Goal: Information Seeking & Learning: Learn about a topic

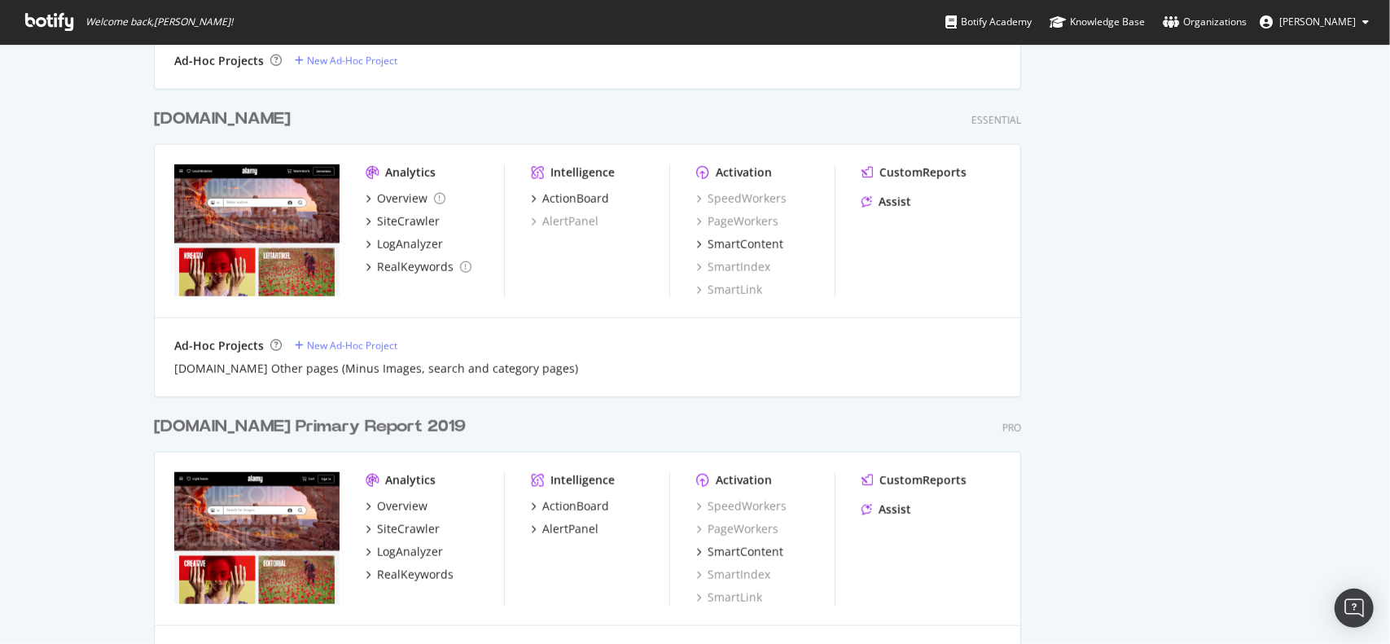
scroll to position [896, 0]
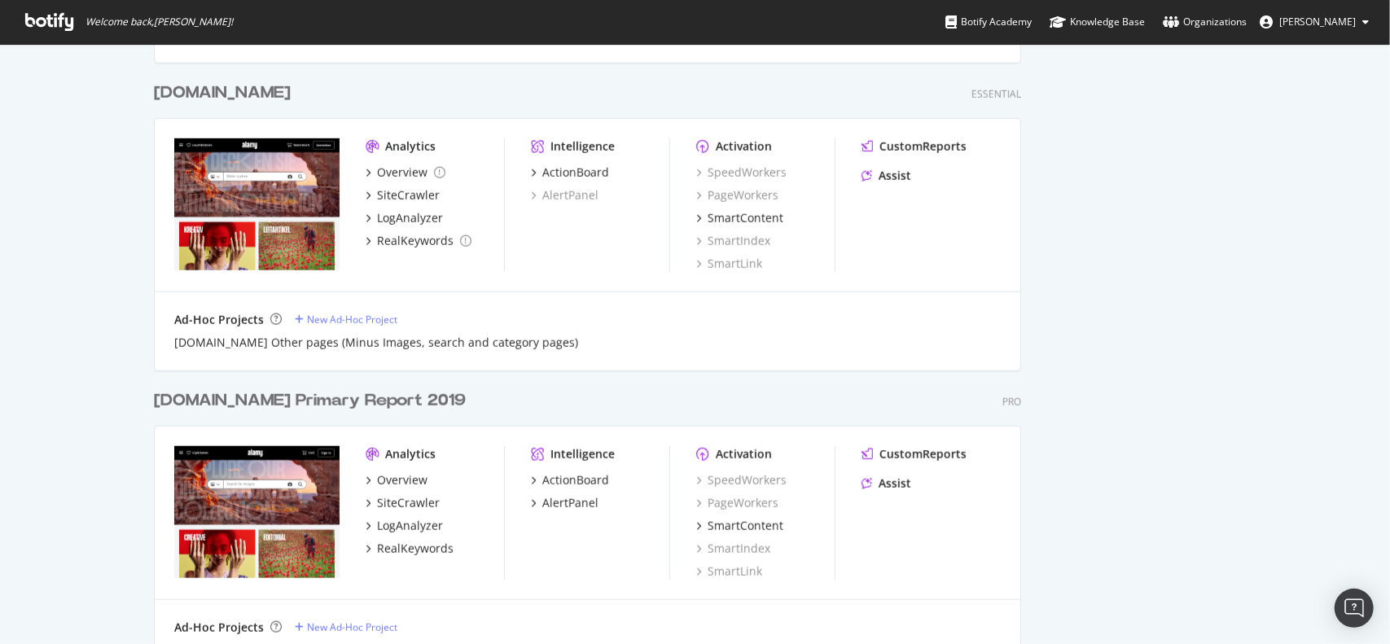
click at [305, 397] on div "[DOMAIN_NAME] Primary Report 2019" at bounding box center [310, 401] width 312 height 24
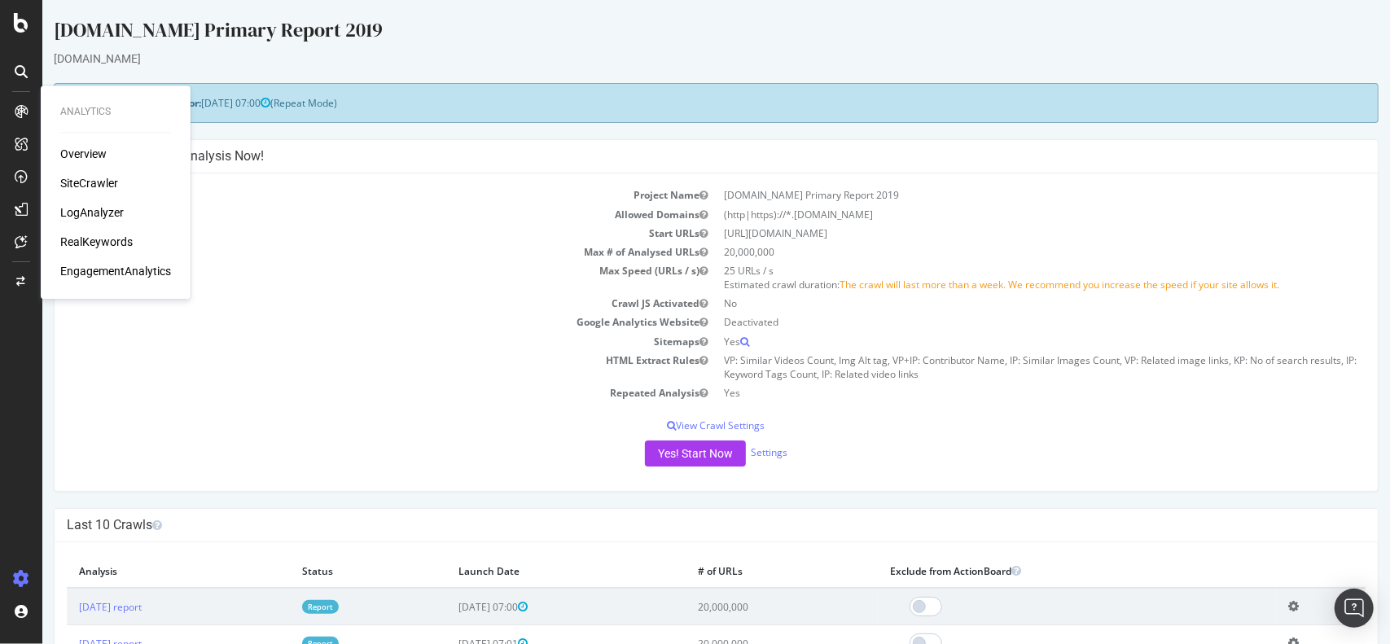
click at [109, 216] on div "LogAnalyzer" at bounding box center [92, 212] width 64 height 16
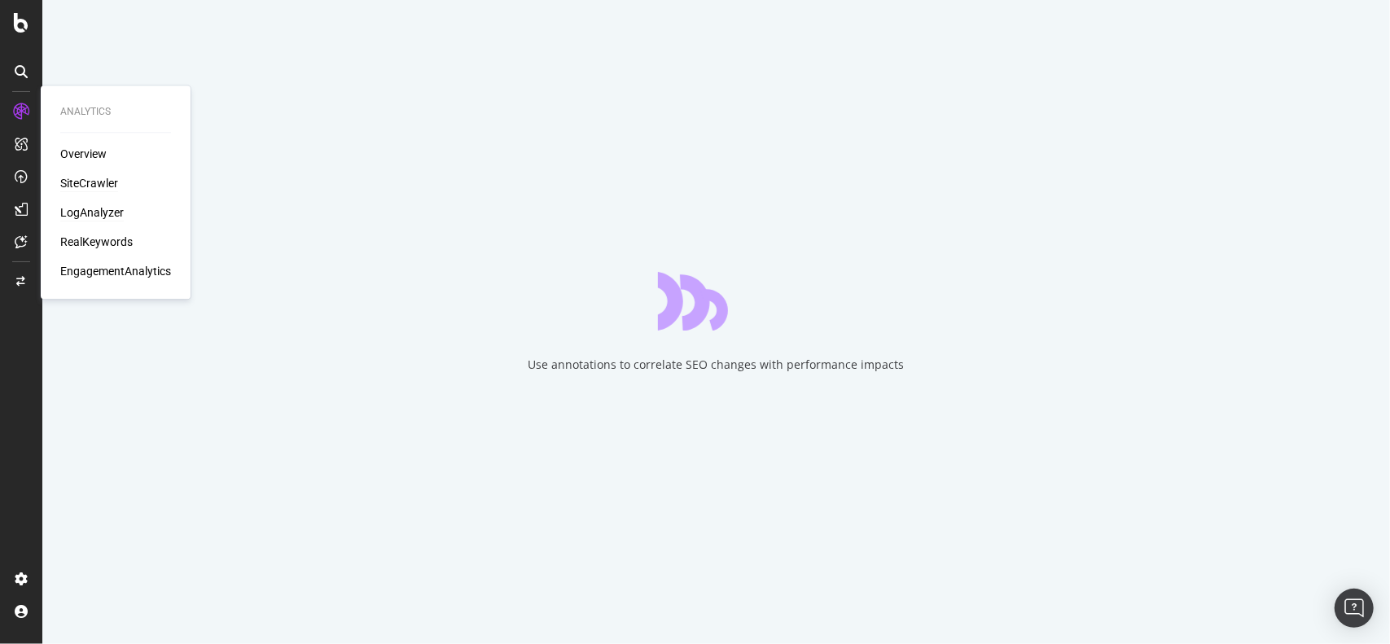
click at [90, 177] on div "SiteCrawler" at bounding box center [89, 183] width 58 height 16
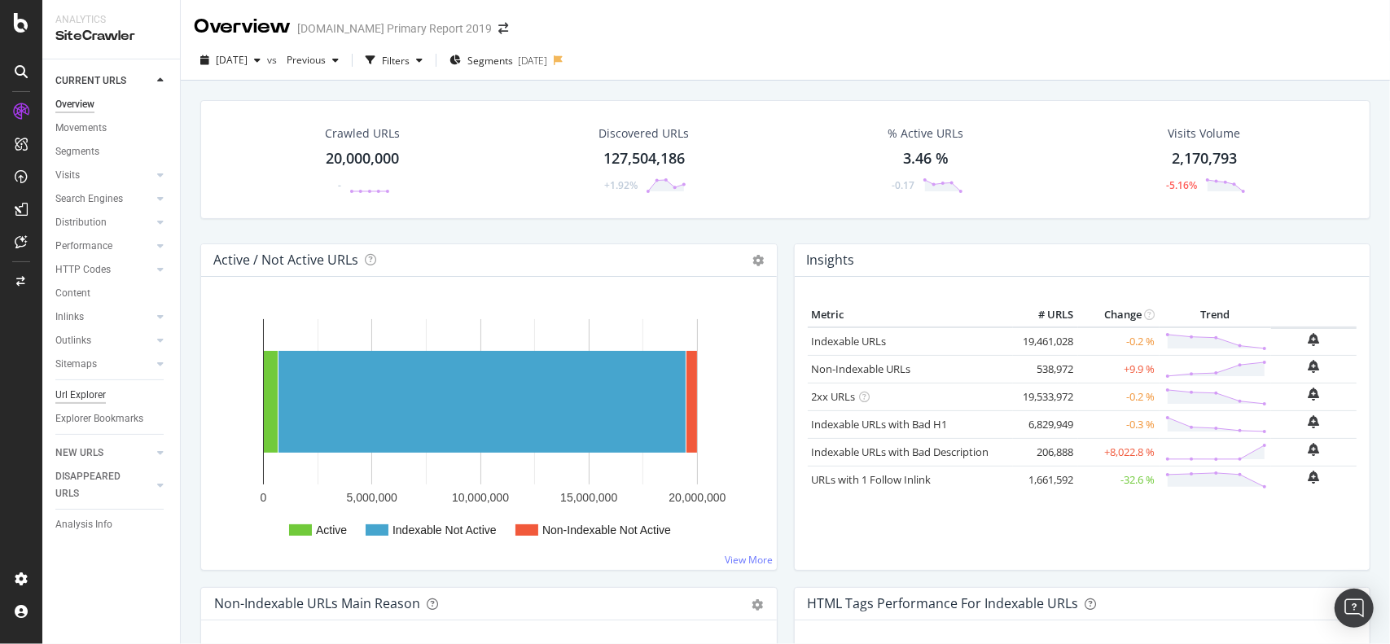
click at [80, 390] on div "Url Explorer" at bounding box center [80, 395] width 50 height 17
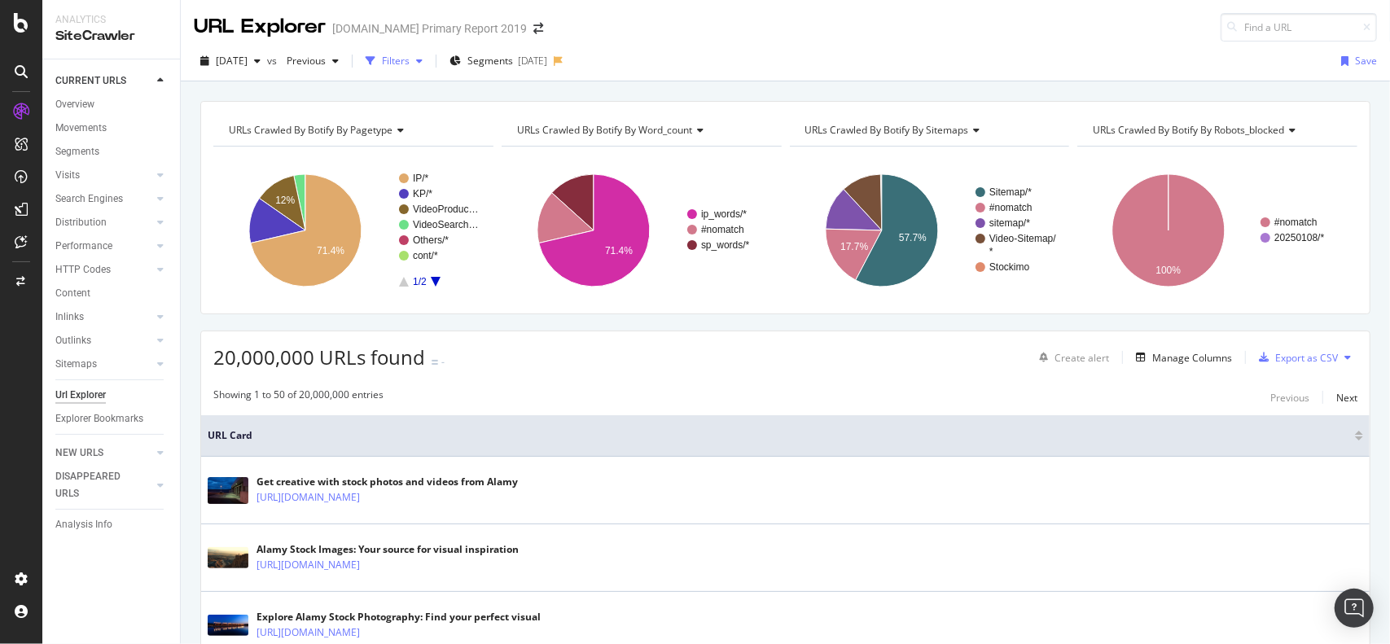
click at [410, 59] on div "Filters" at bounding box center [396, 61] width 28 height 14
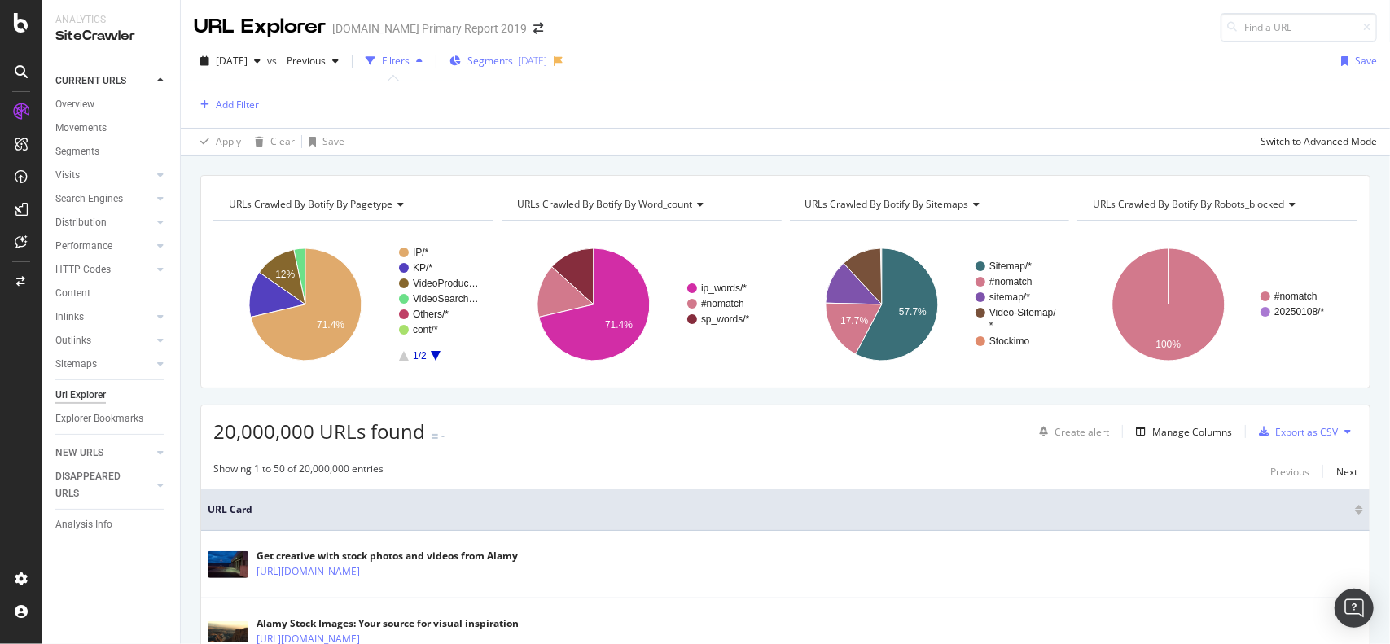
click at [513, 59] on span "Segments" at bounding box center [490, 61] width 46 height 14
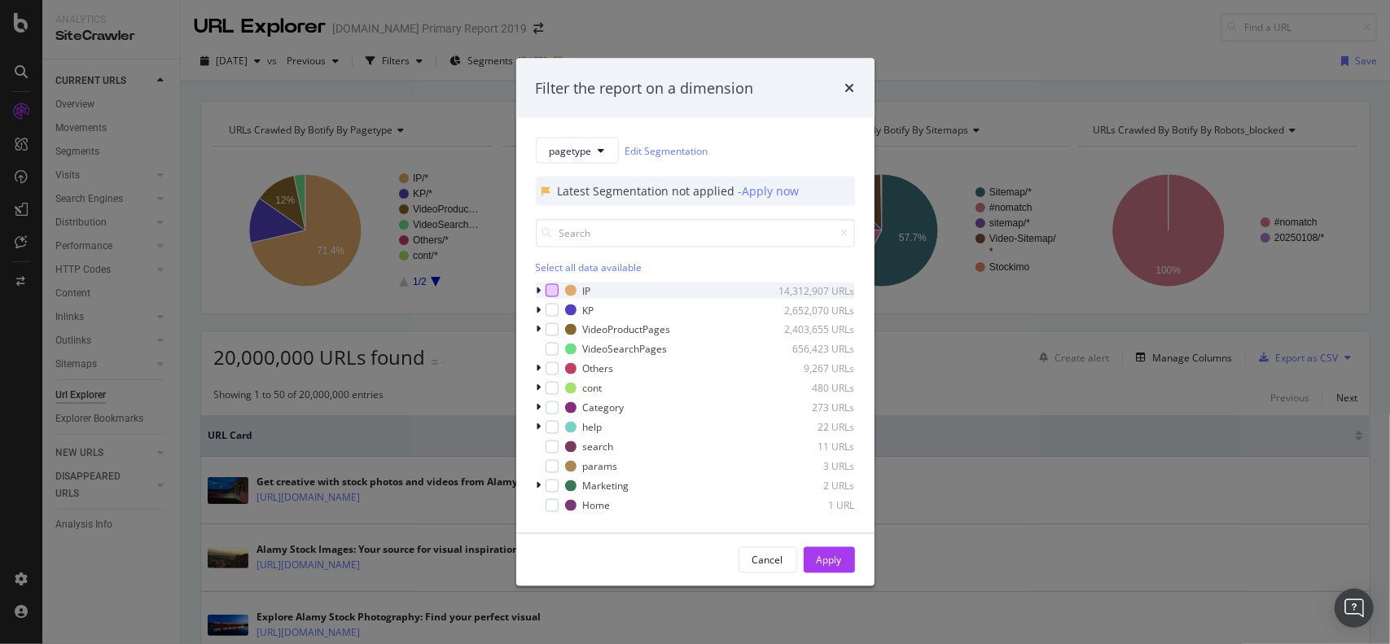
click at [555, 295] on div "modal" at bounding box center [552, 290] width 13 height 13
click at [838, 568] on div "Apply" at bounding box center [829, 560] width 25 height 24
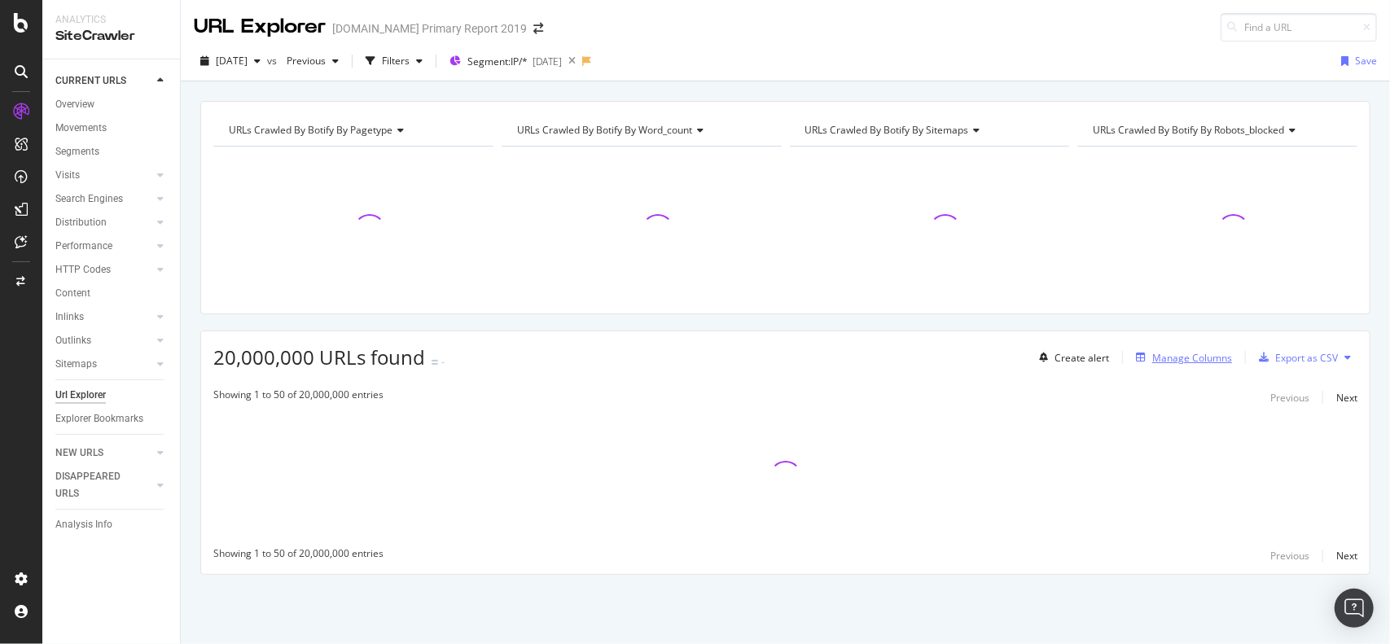
click at [1201, 365] on button "Manage Columns" at bounding box center [1180, 358] width 103 height 20
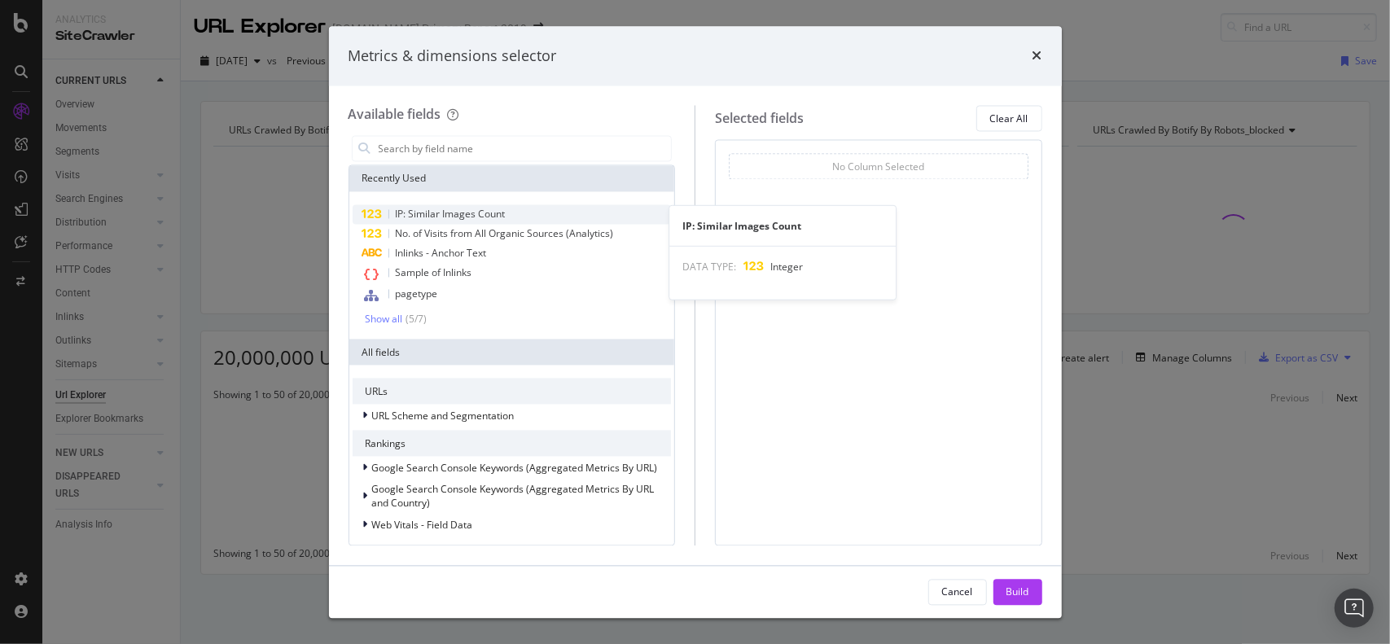
click at [432, 220] on span "IP: Similar Images Count" at bounding box center [451, 215] width 110 height 14
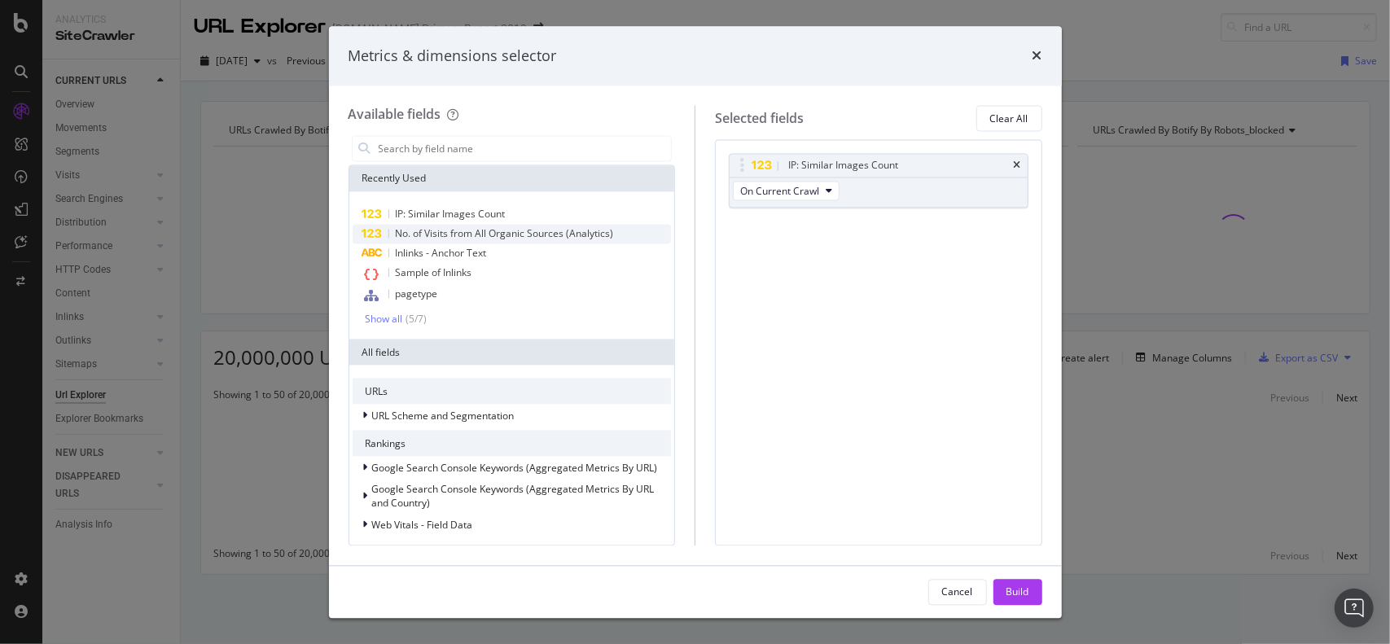
click at [430, 235] on span "No. of Visits from All Organic Sources (Analytics)" at bounding box center [505, 234] width 218 height 14
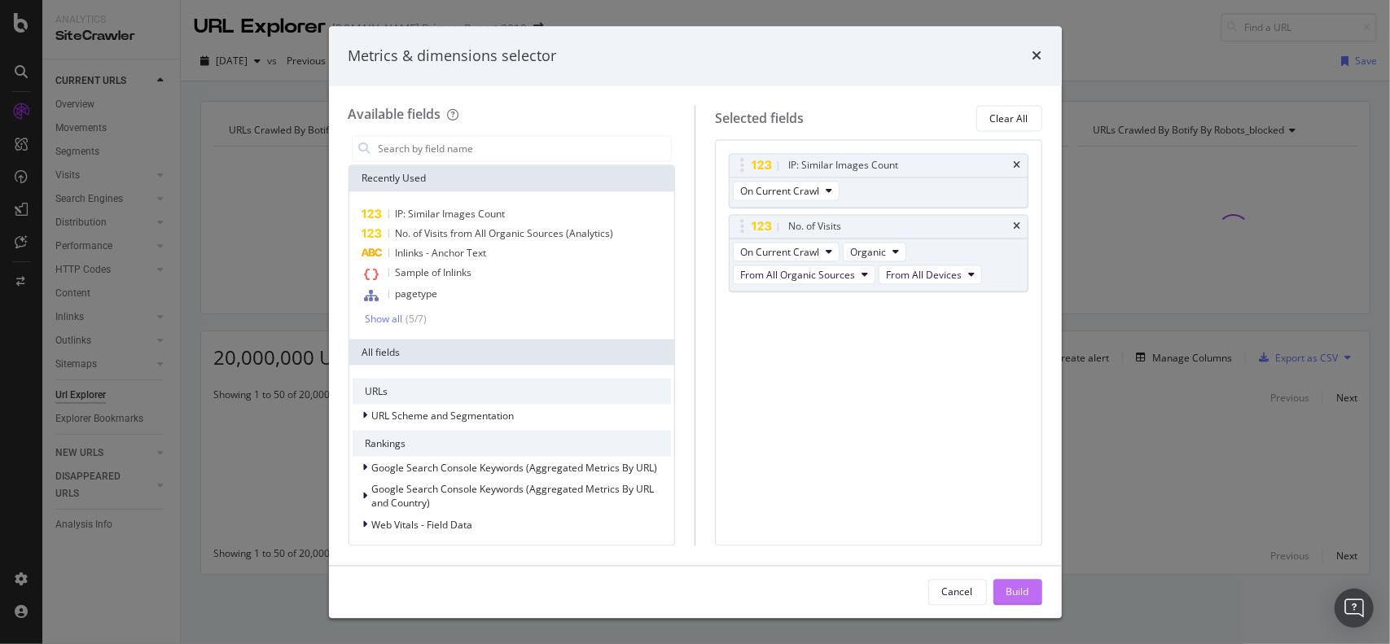
click at [1011, 598] on div "Build" at bounding box center [1017, 592] width 23 height 14
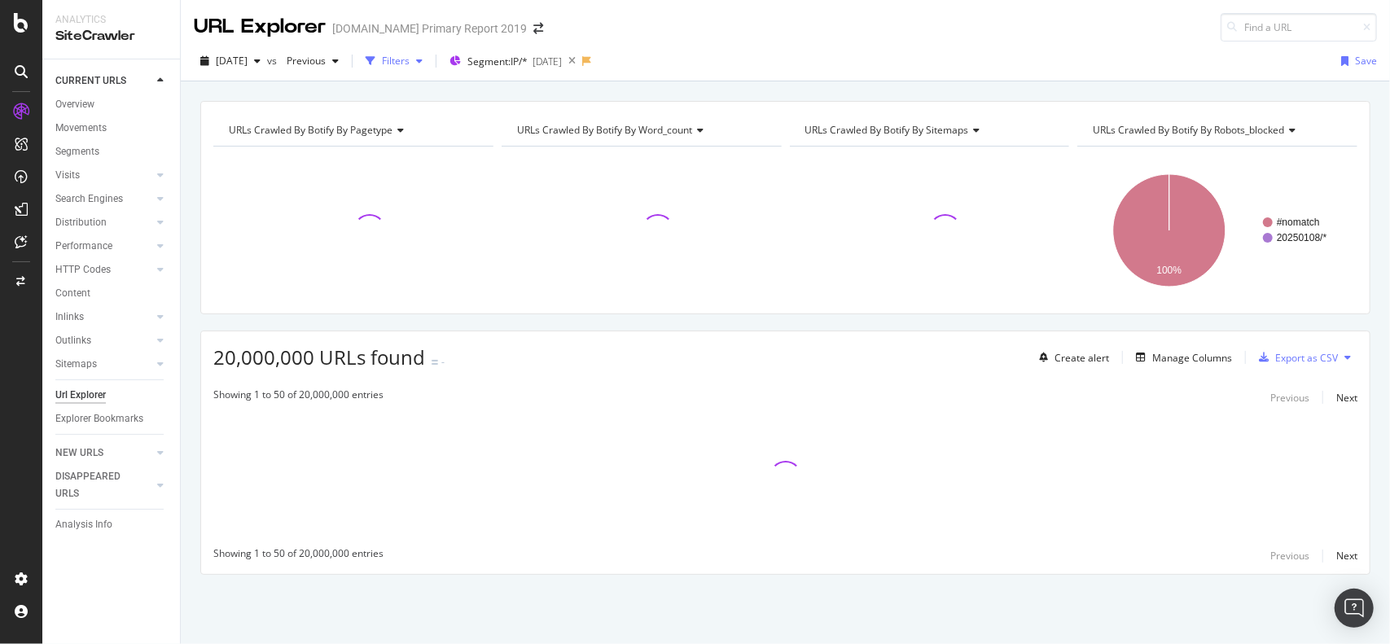
click at [410, 64] on div "Filters" at bounding box center [396, 61] width 28 height 14
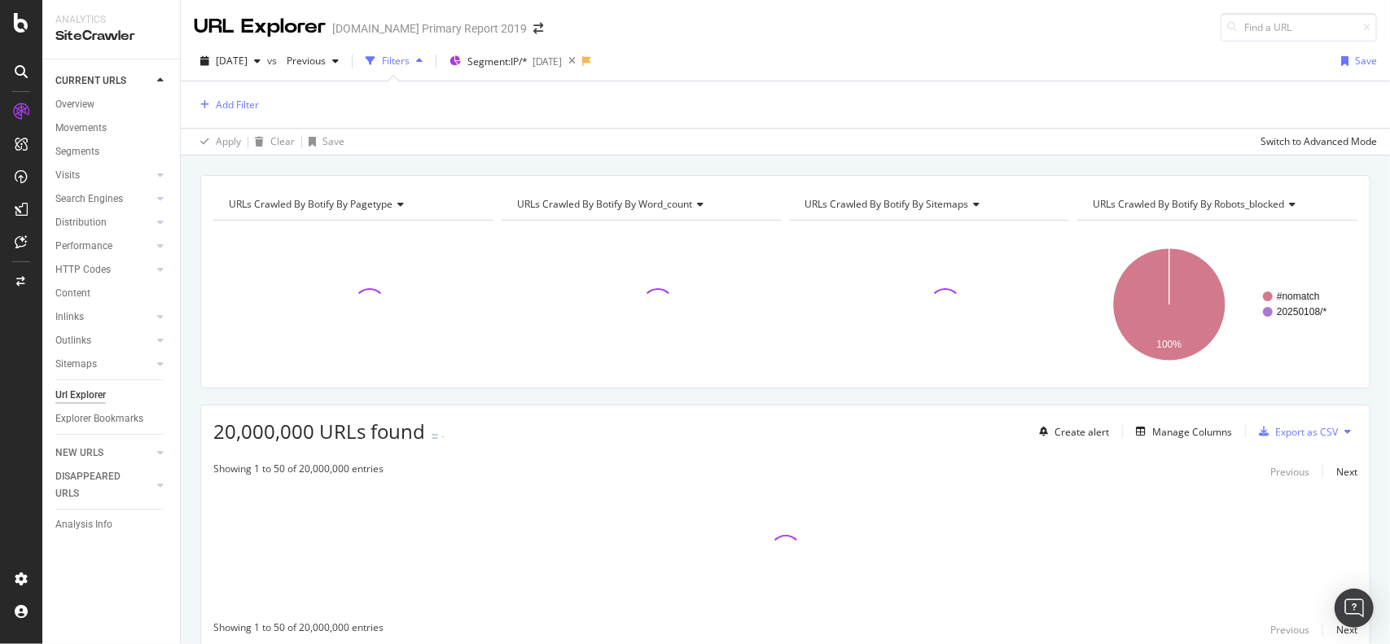
click at [237, 116] on div "Add Filter" at bounding box center [785, 104] width 1183 height 46
click at [237, 108] on div "Add Filter" at bounding box center [237, 105] width 43 height 14
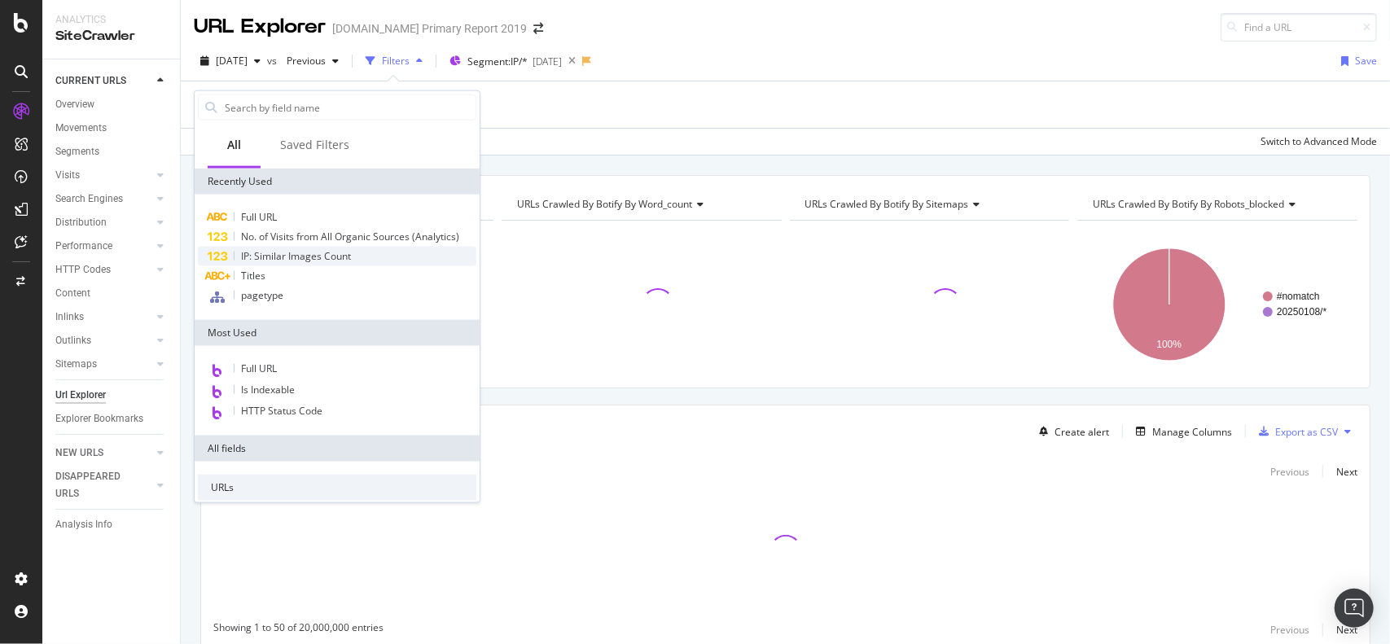
click at [288, 258] on span "IP: Similar Images Count" at bounding box center [296, 256] width 110 height 14
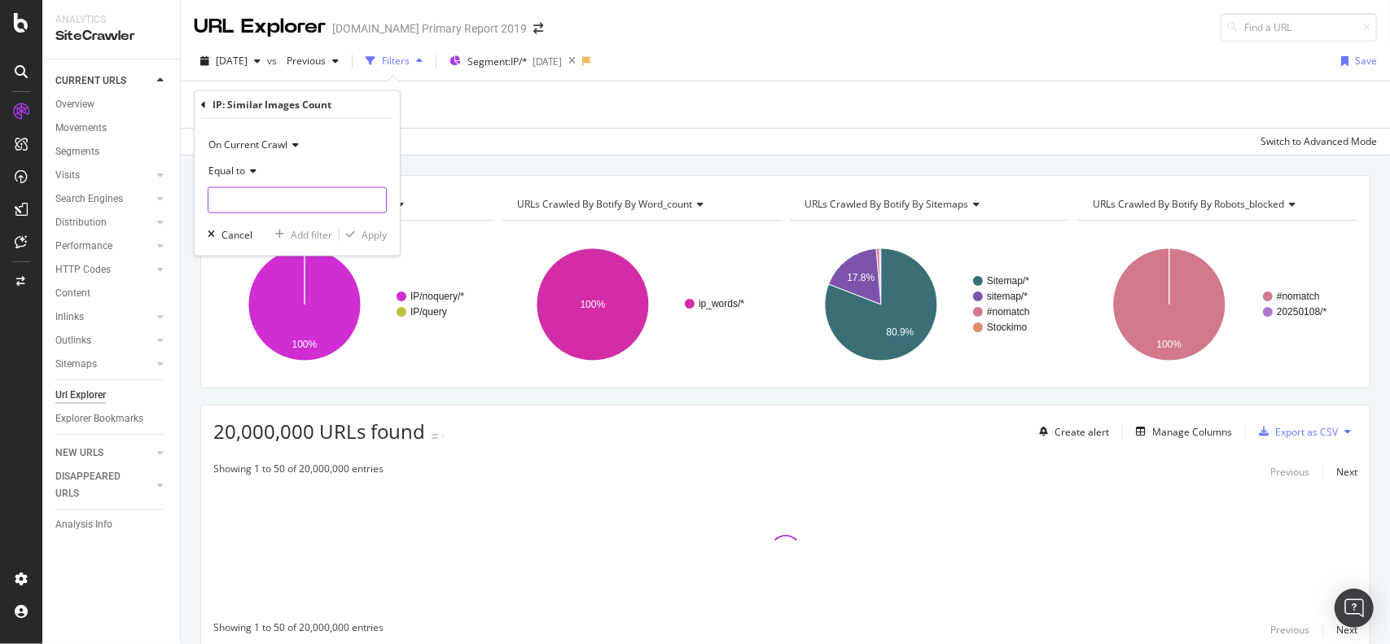
click at [270, 199] on input "number" at bounding box center [297, 200] width 179 height 26
click at [262, 174] on div "Equal to" at bounding box center [297, 171] width 179 height 26
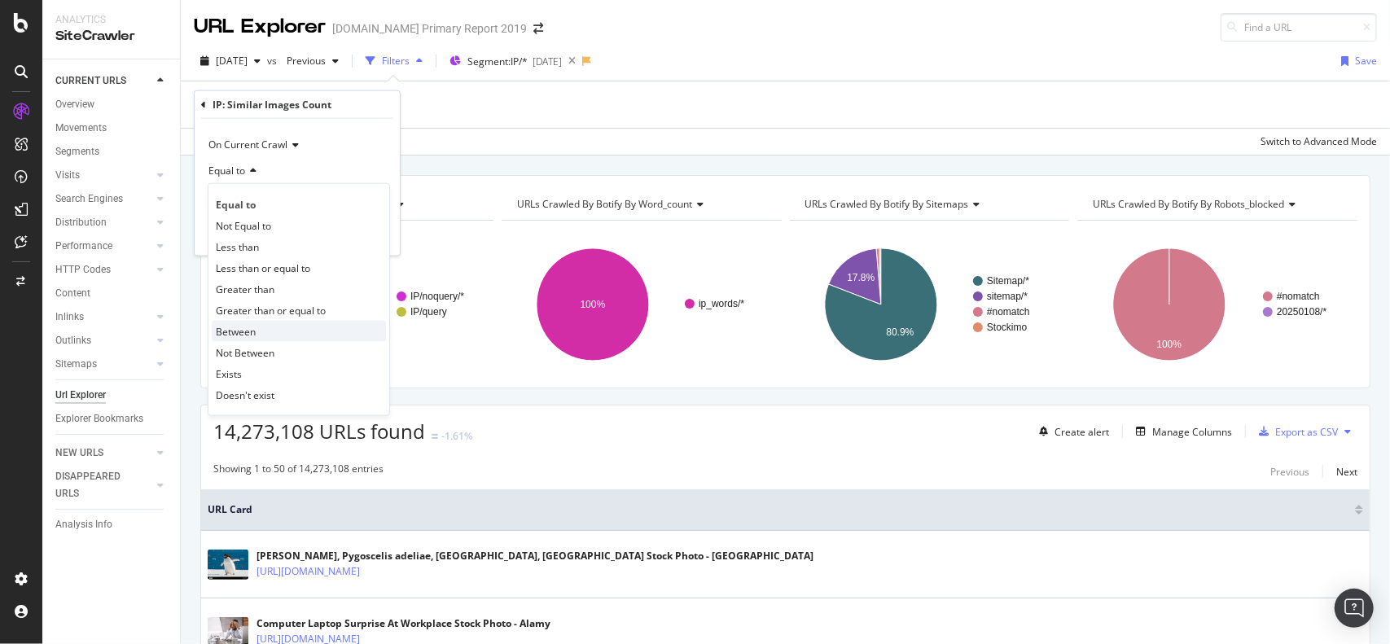
click at [269, 336] on div "Between" at bounding box center [299, 331] width 174 height 21
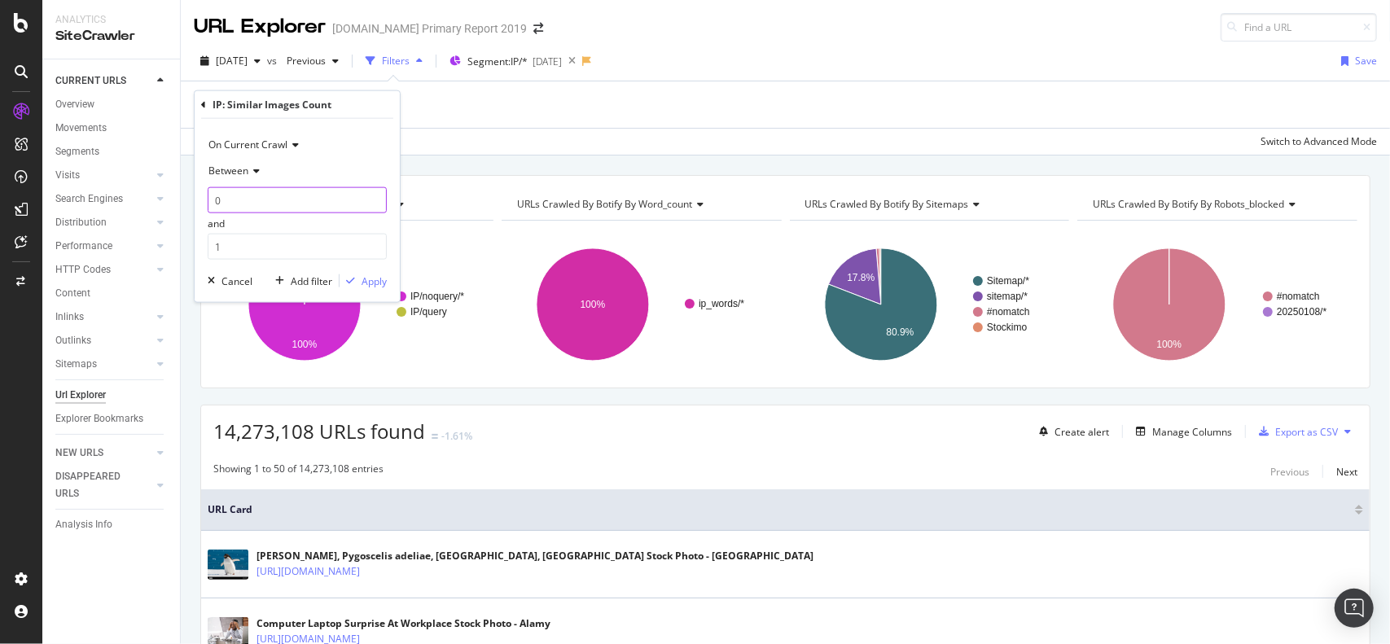
click at [238, 198] on input "0" at bounding box center [297, 200] width 179 height 26
click at [224, 240] on input "1" at bounding box center [297, 247] width 179 height 26
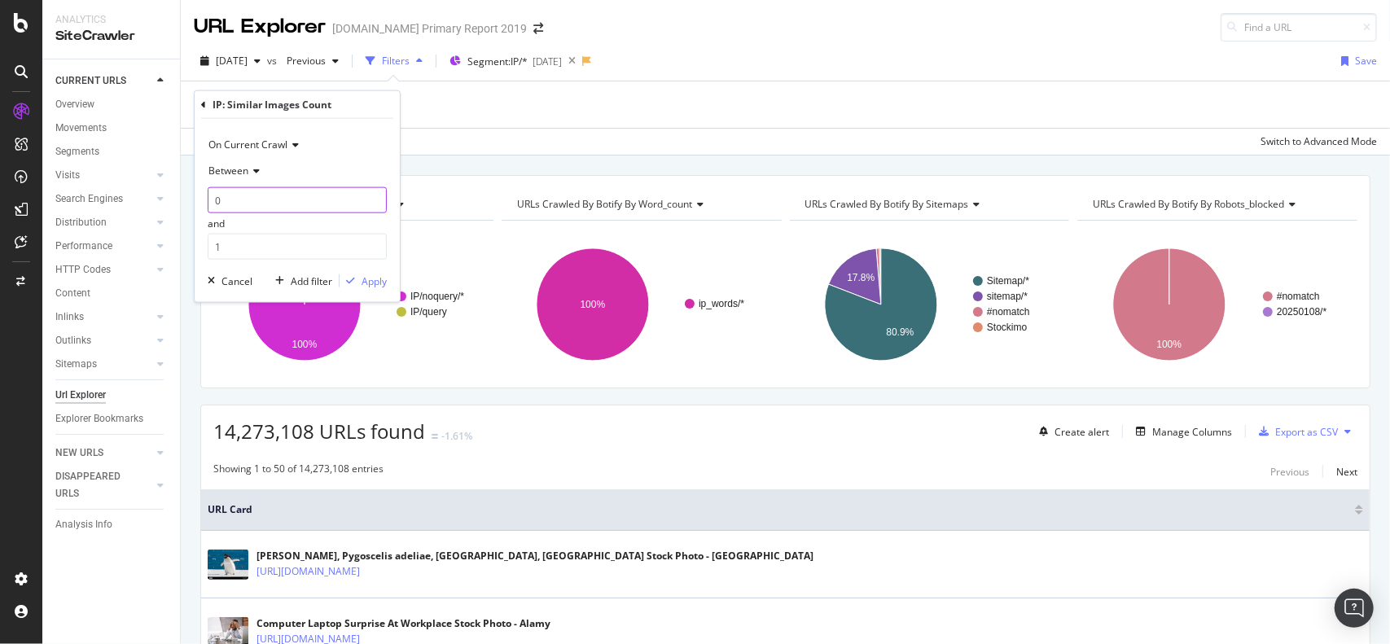
click at [239, 205] on input "0" at bounding box center [297, 200] width 179 height 26
type input "0"
type input "3"
click at [228, 238] on input "1" at bounding box center [297, 247] width 179 height 26
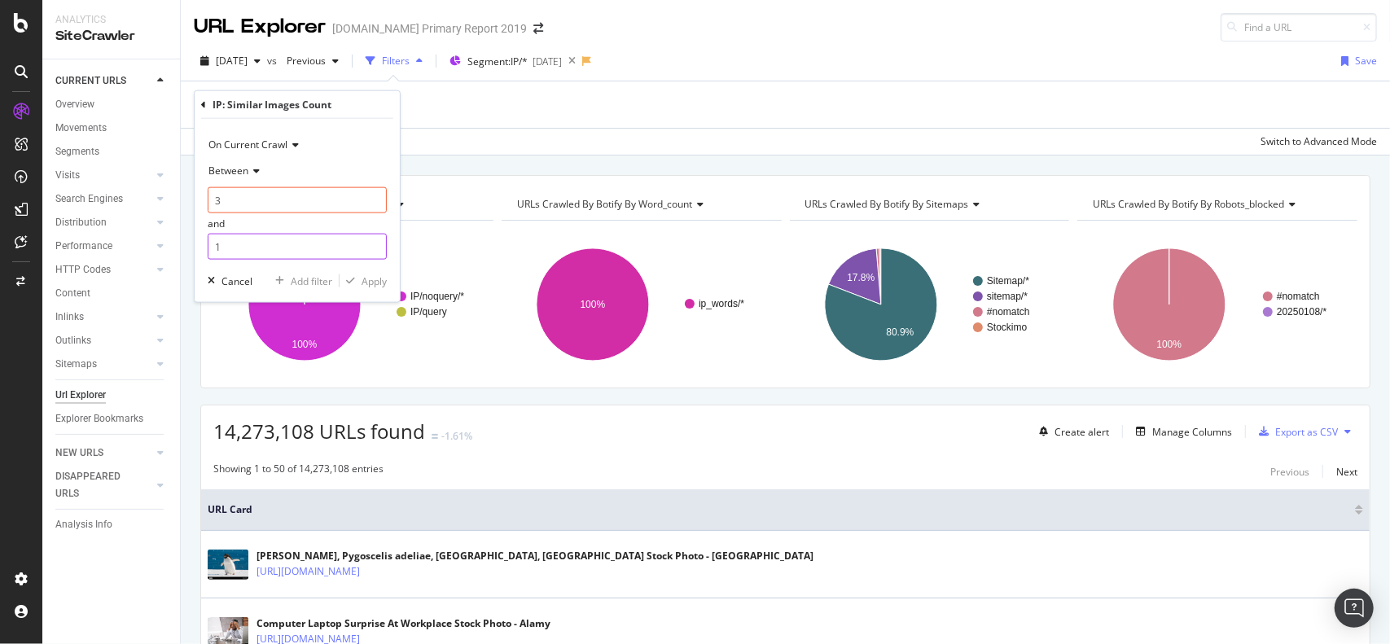
click at [228, 238] on input "1" at bounding box center [297, 247] width 179 height 26
click at [221, 245] on input "1" at bounding box center [297, 247] width 179 height 26
type input "4"
click at [391, 278] on div "On Current Crawl Between 3 and 4 Cancel Add filter Apply" at bounding box center [297, 210] width 205 height 183
click at [377, 280] on div "Apply" at bounding box center [374, 281] width 25 height 14
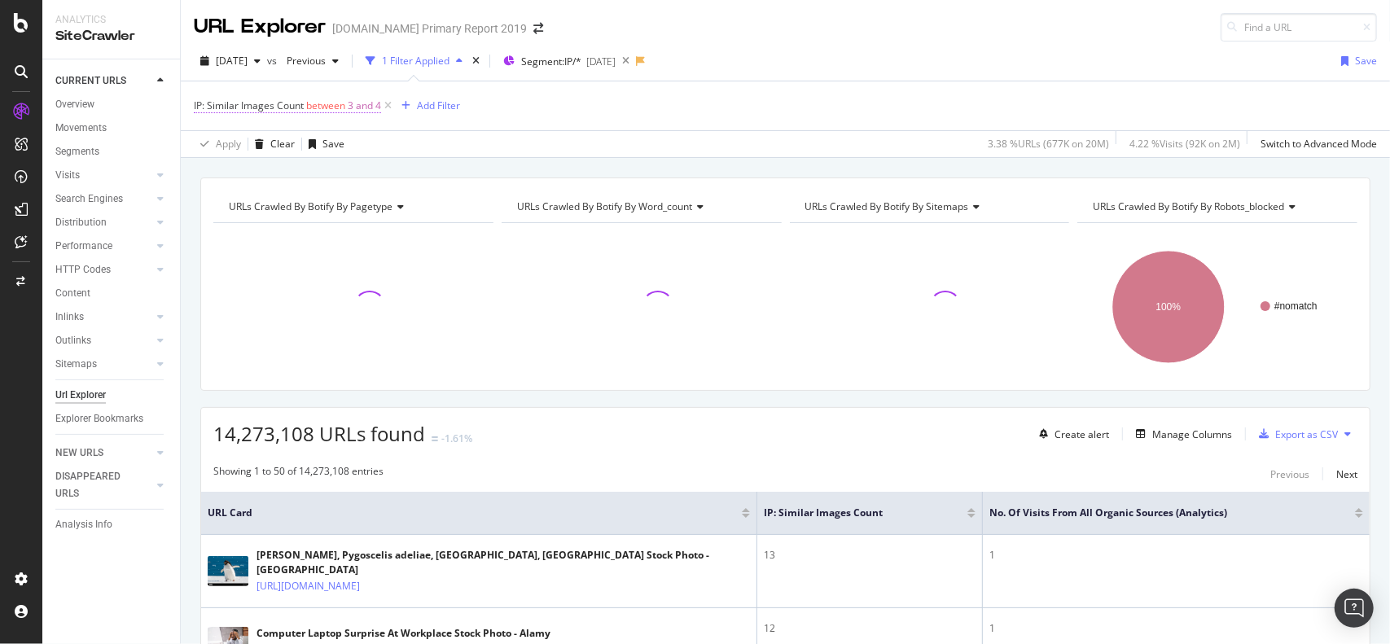
click at [309, 103] on span "between" at bounding box center [325, 106] width 39 height 14
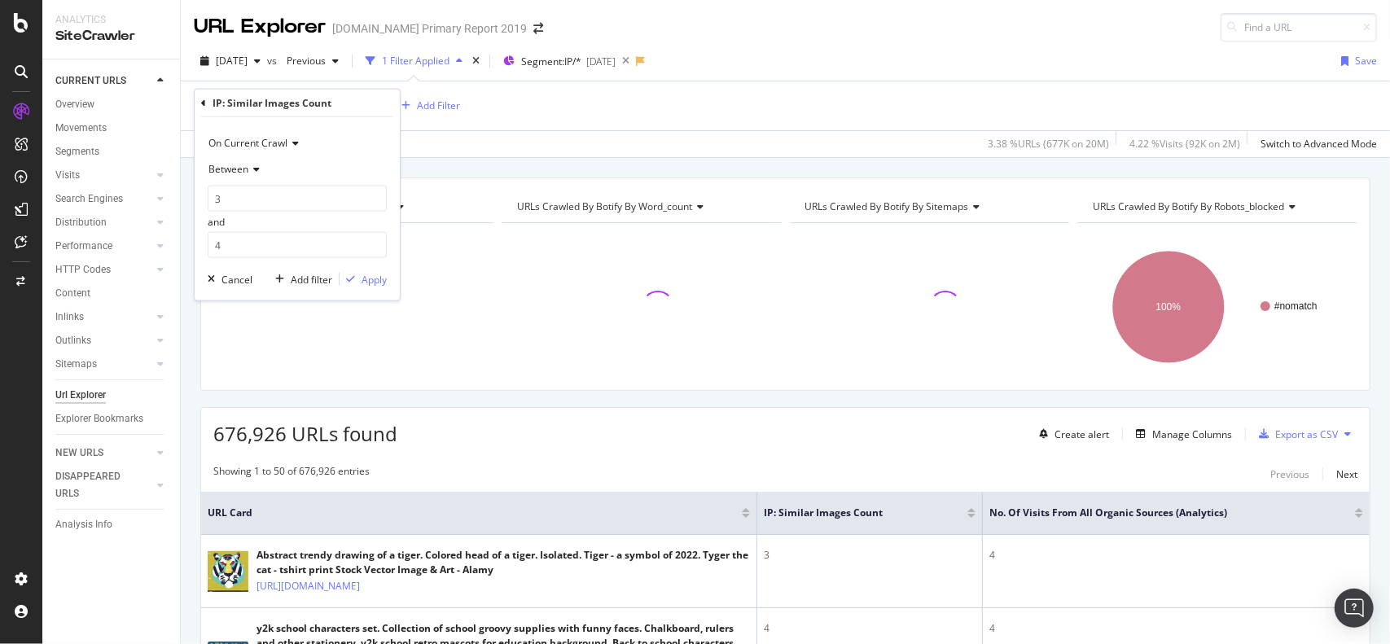
click at [252, 169] on icon at bounding box center [253, 169] width 11 height 10
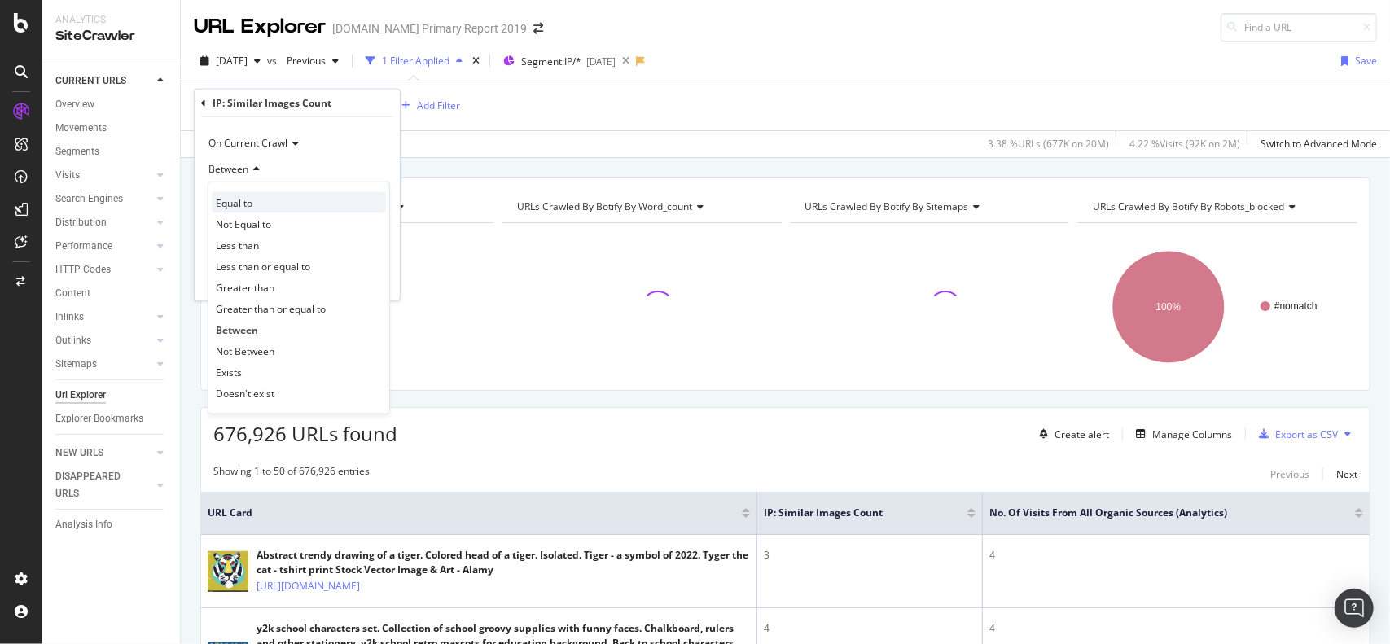
click at [253, 202] on div "Equal to" at bounding box center [299, 202] width 174 height 21
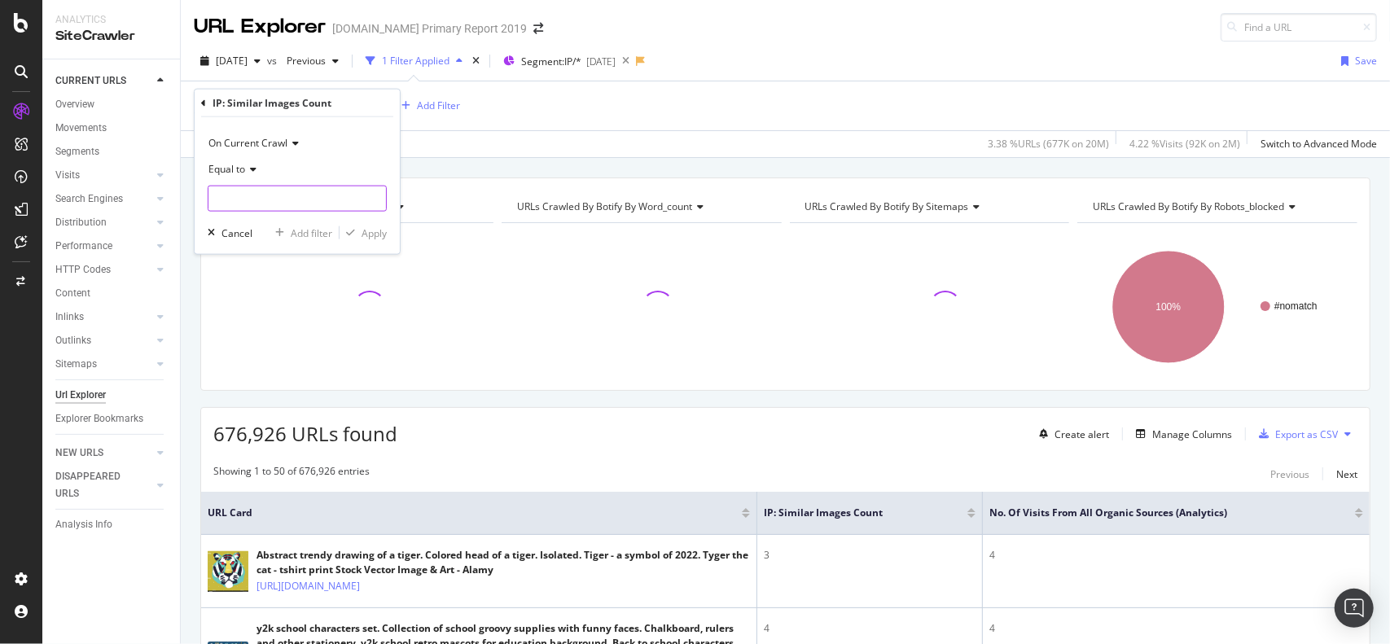
click at [253, 201] on input "number" at bounding box center [297, 199] width 179 height 26
type input "4"
click at [368, 229] on div "Apply" at bounding box center [374, 233] width 25 height 14
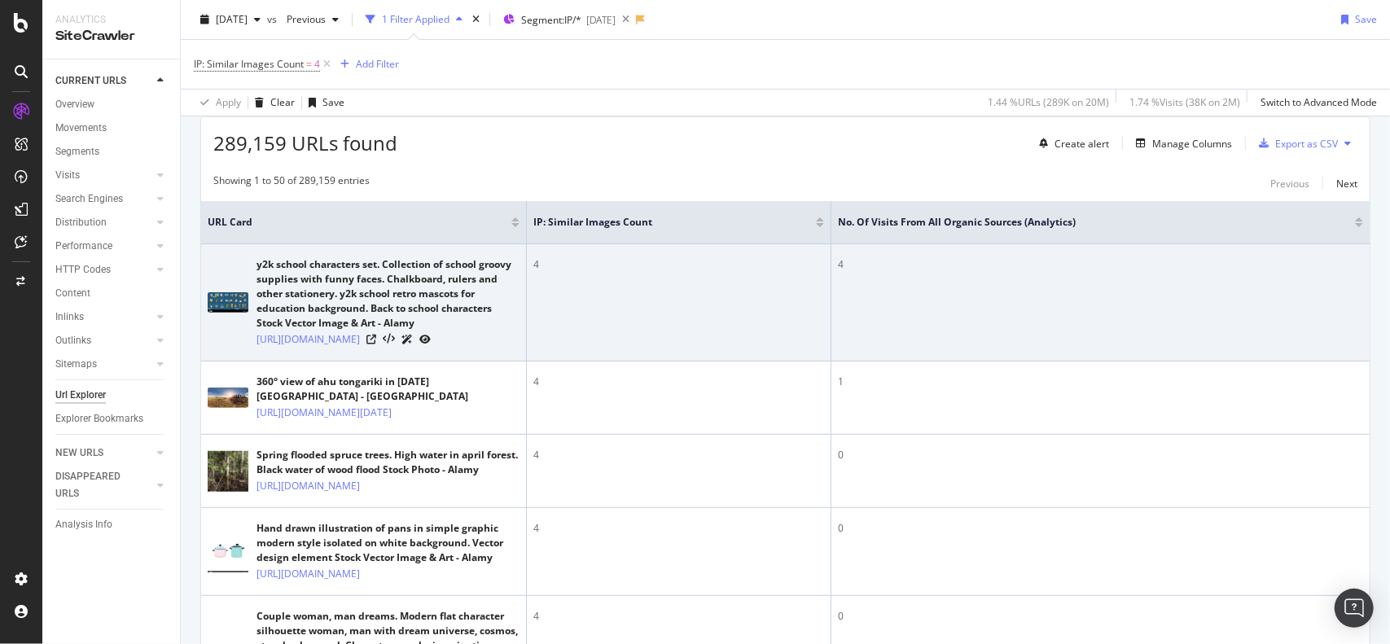
scroll to position [326, 0]
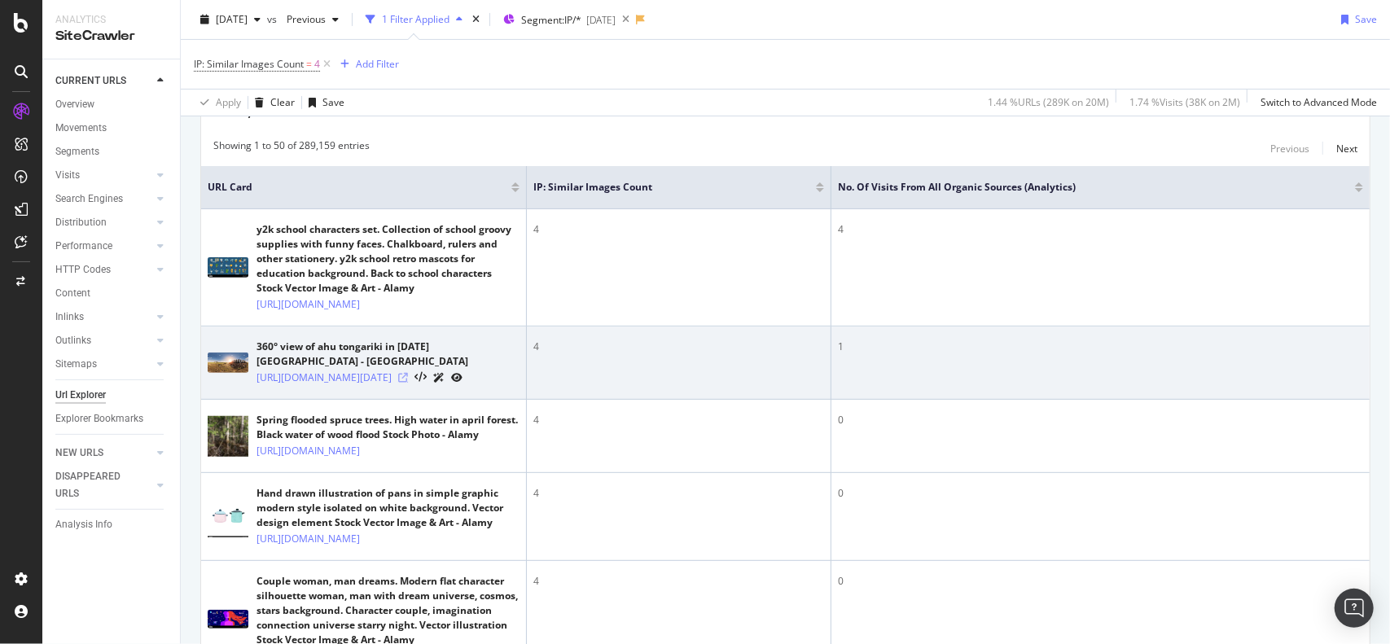
click at [408, 383] on icon at bounding box center [403, 378] width 10 height 10
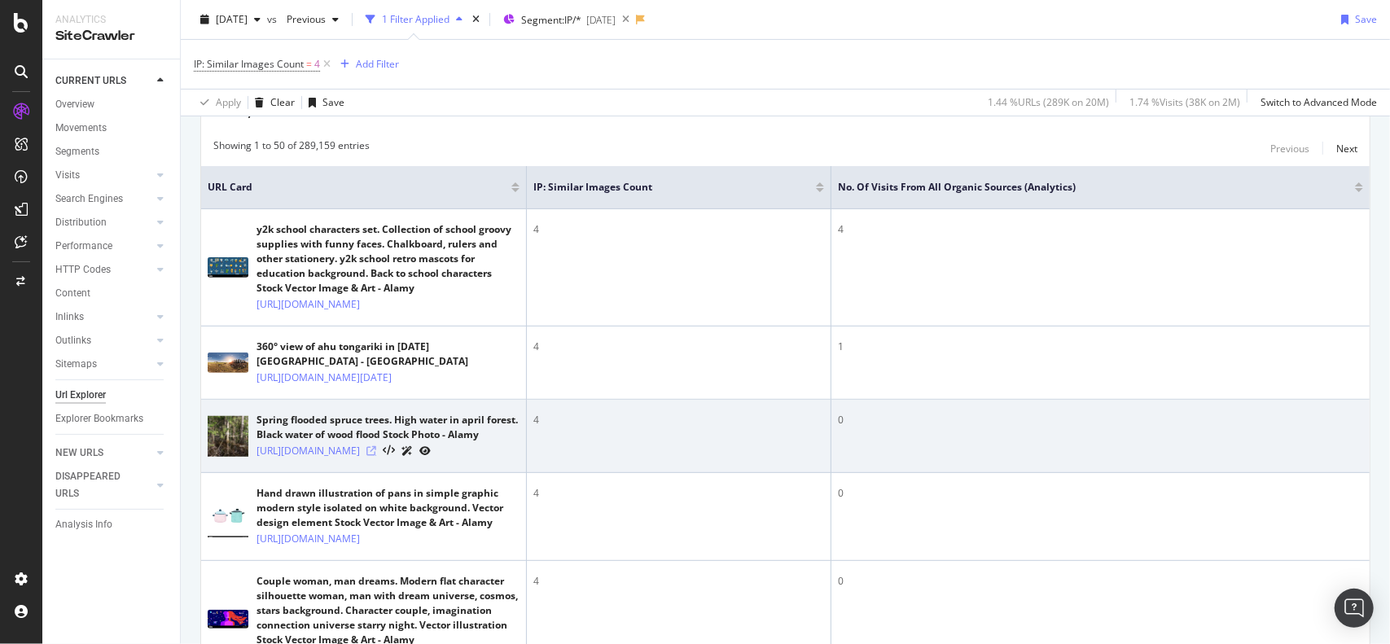
click at [376, 456] on icon at bounding box center [371, 451] width 10 height 10
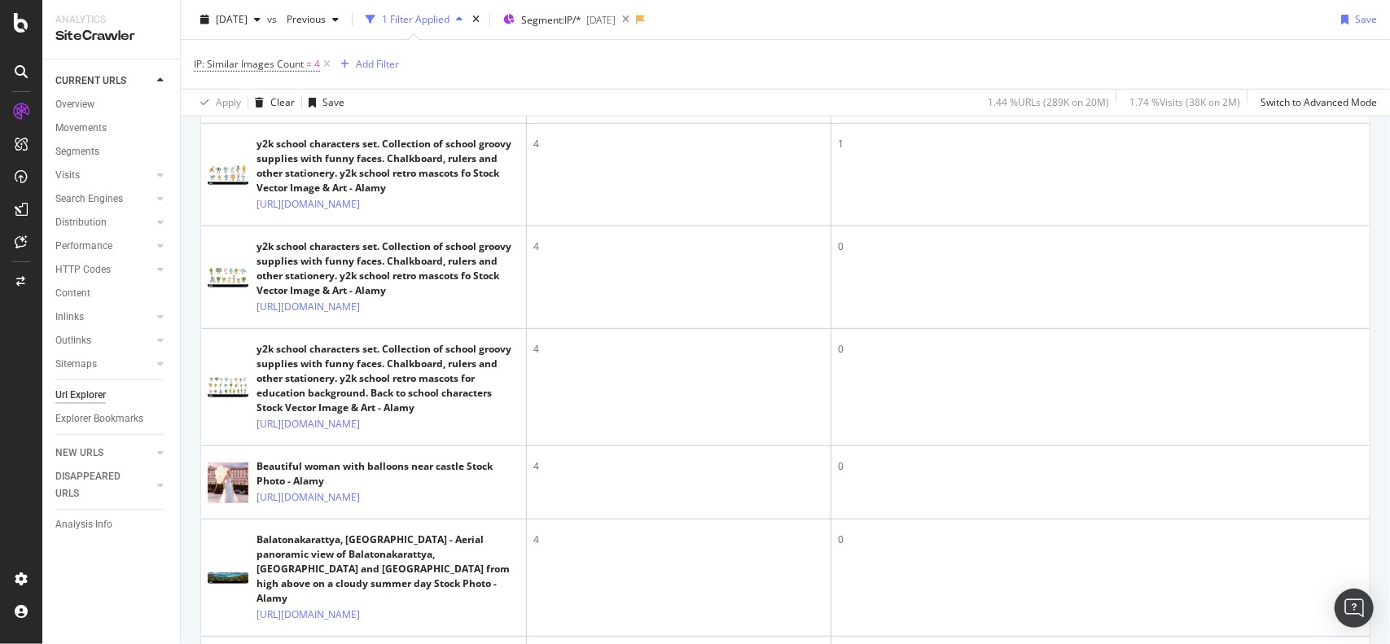
scroll to position [5293, 0]
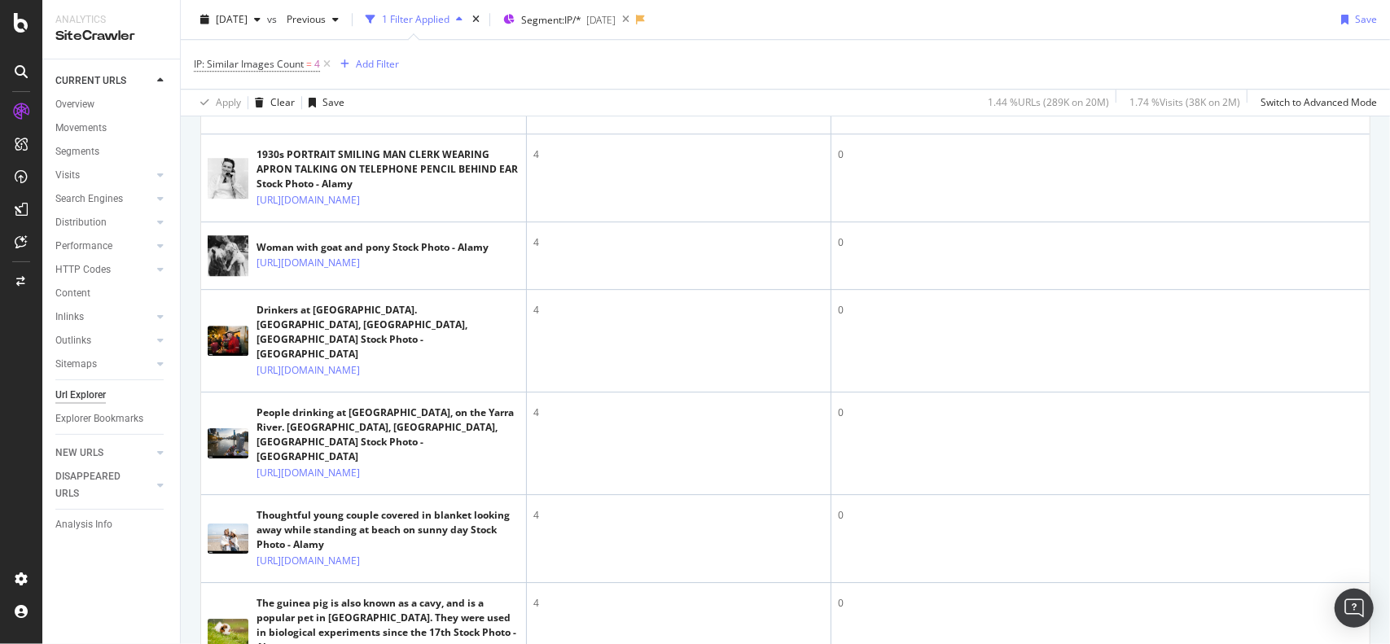
scroll to position [3176, 0]
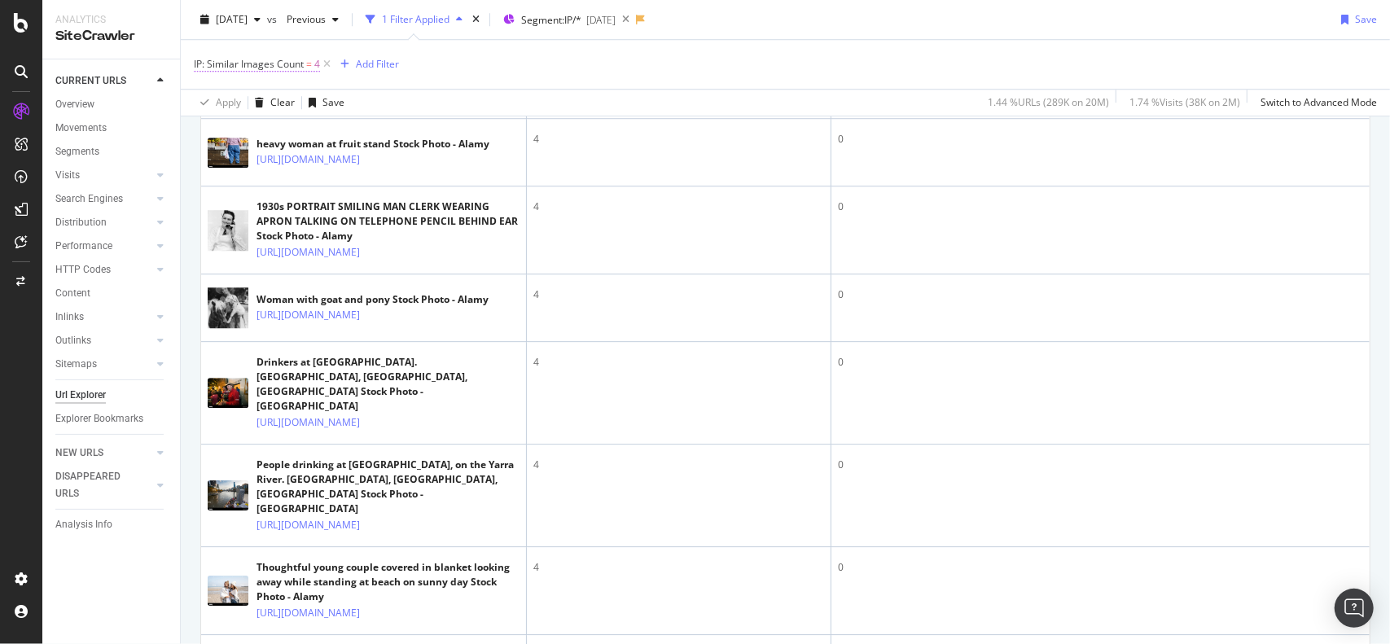
click at [239, 61] on span "IP: Similar Images Count" at bounding box center [249, 64] width 110 height 14
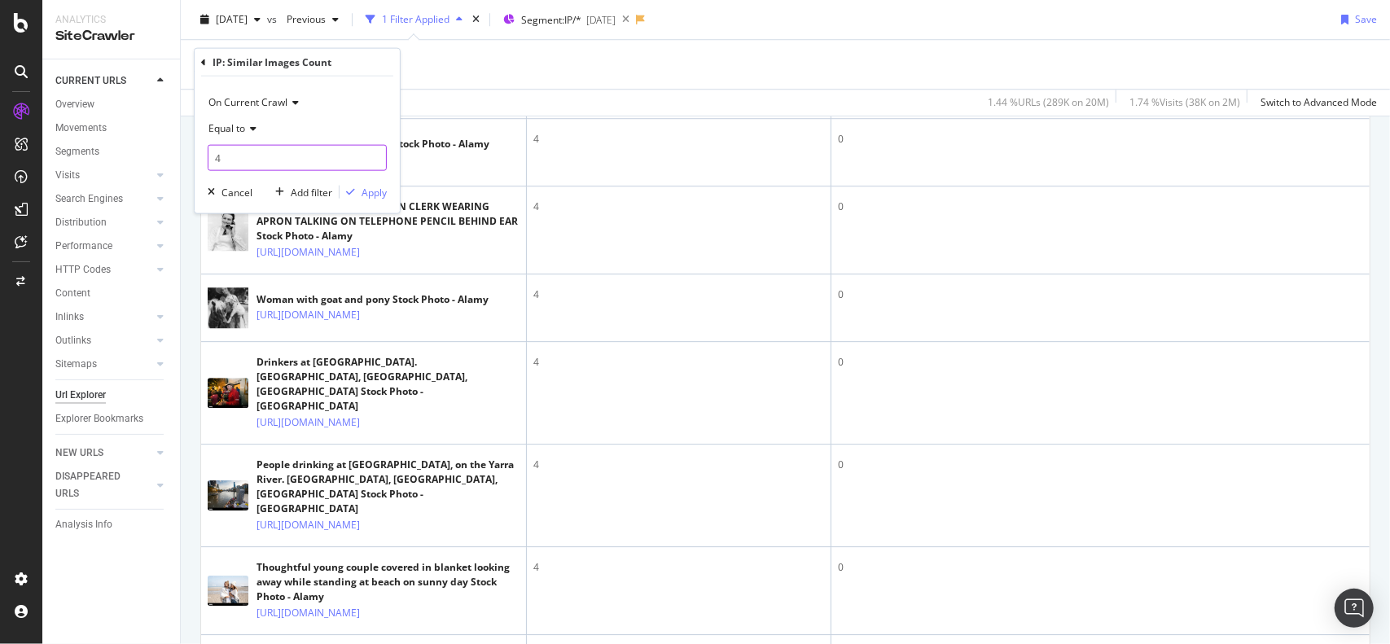
click at [270, 160] on input "4" at bounding box center [297, 158] width 179 height 26
type input "6"
click at [369, 193] on div "Apply" at bounding box center [374, 192] width 25 height 14
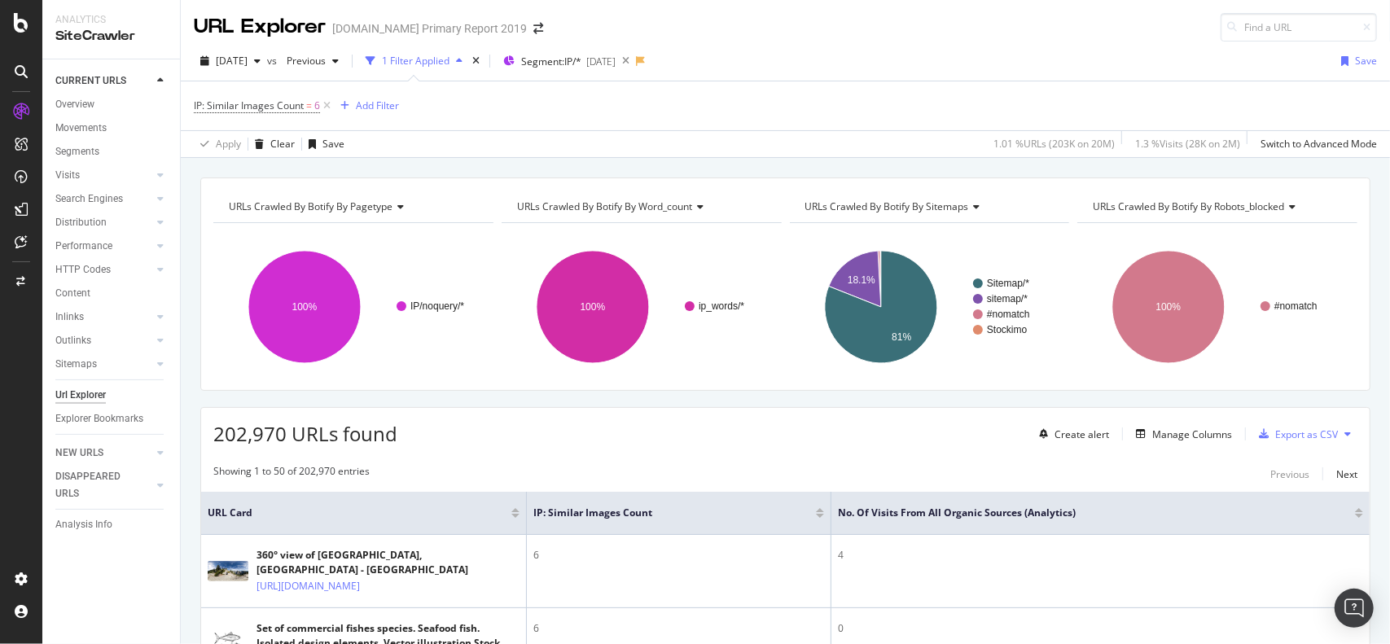
click at [1355, 515] on div at bounding box center [1359, 516] width 8 height 4
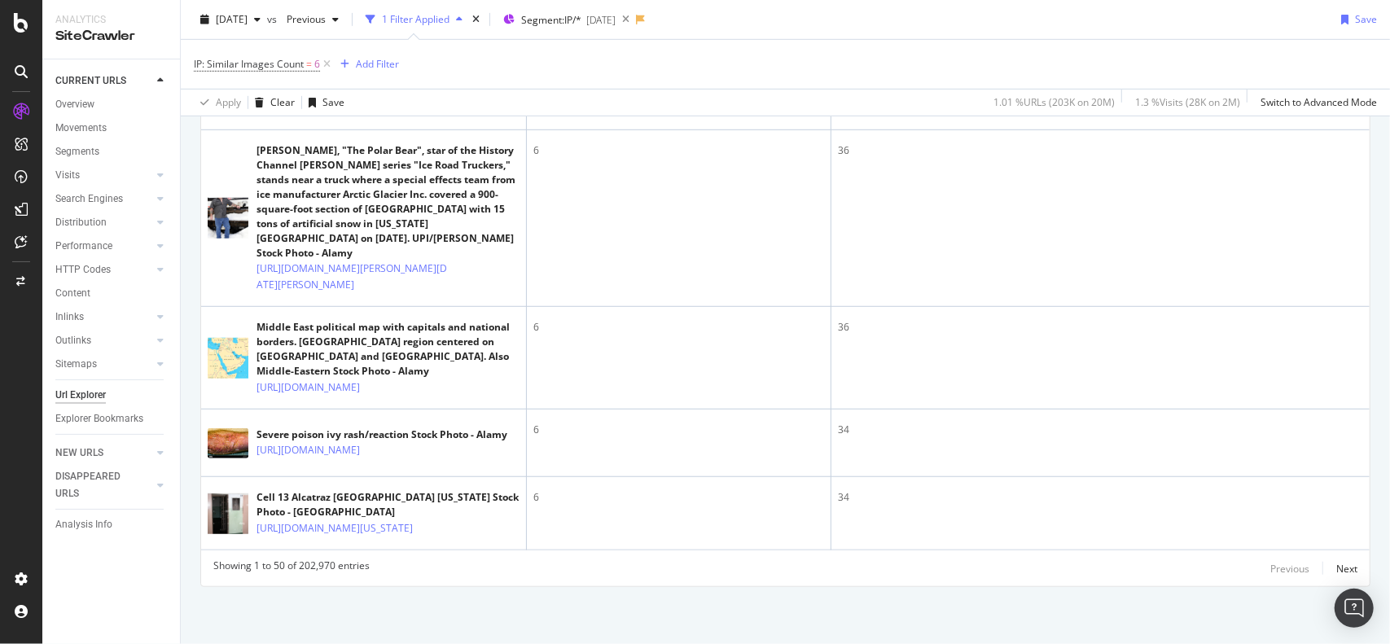
scroll to position [5251, 0]
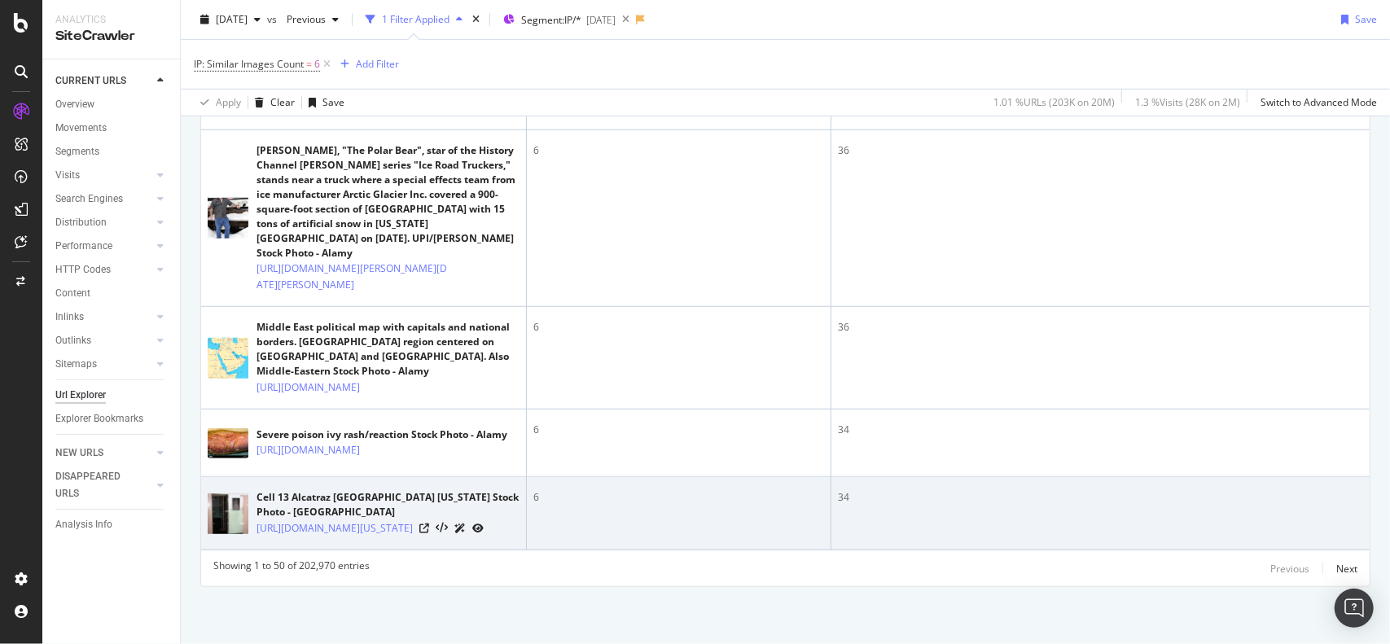
scroll to position [6587, 0]
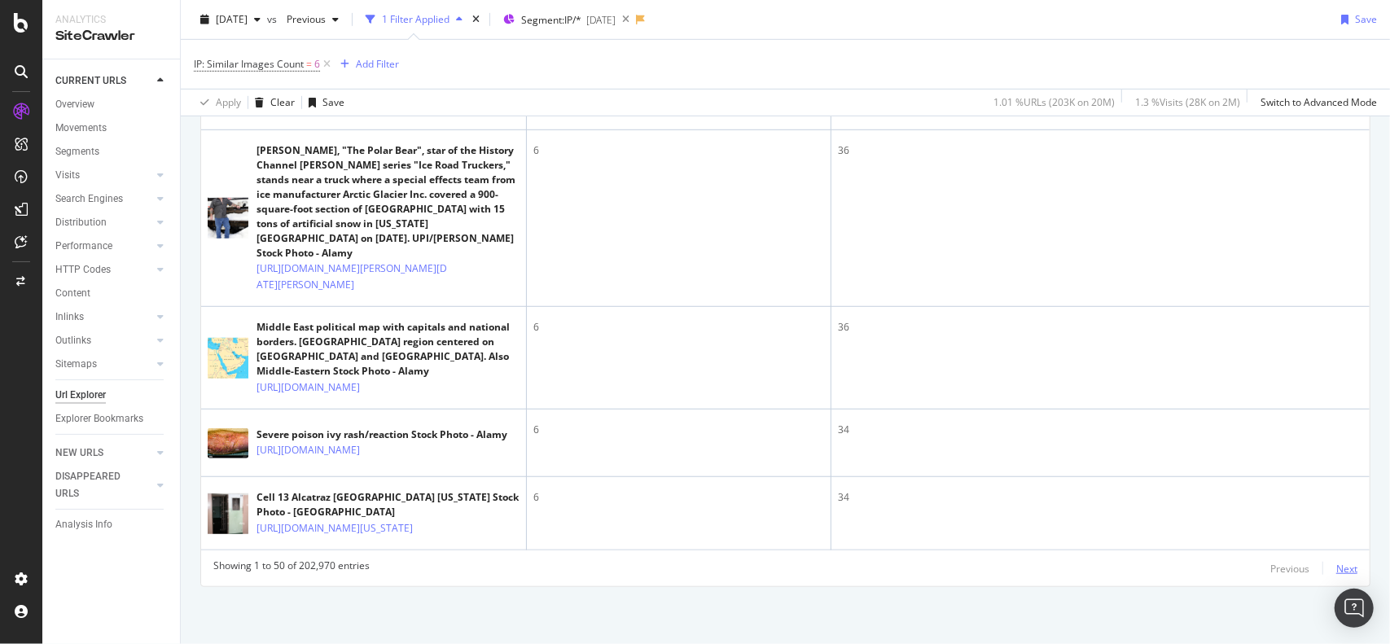
click at [1340, 566] on div "Next" at bounding box center [1346, 569] width 21 height 14
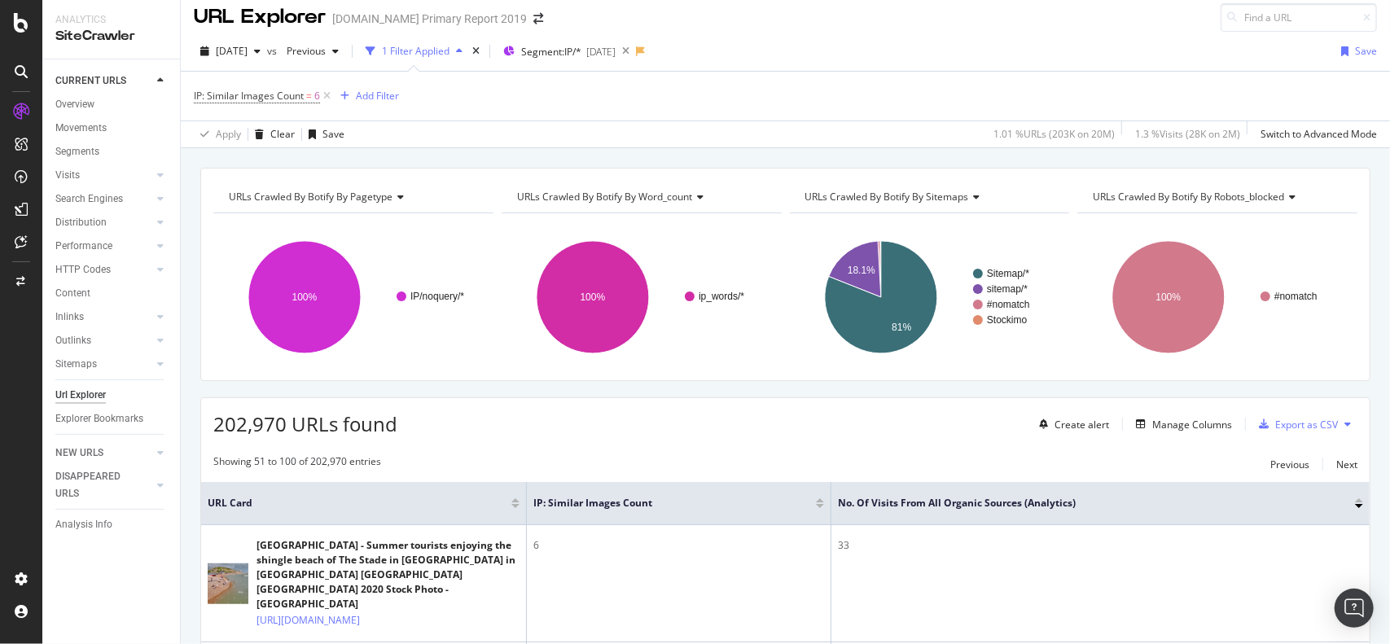
scroll to position [0, 0]
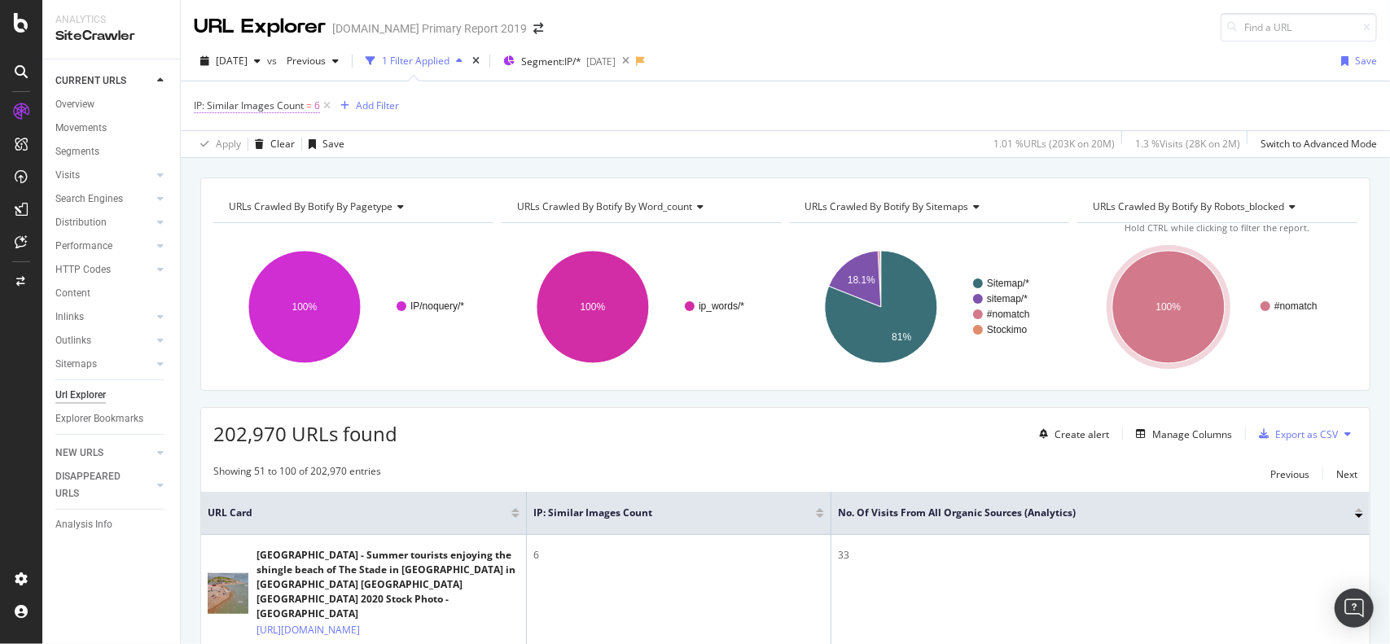
click at [302, 100] on span "IP: Similar Images Count" at bounding box center [249, 106] width 110 height 14
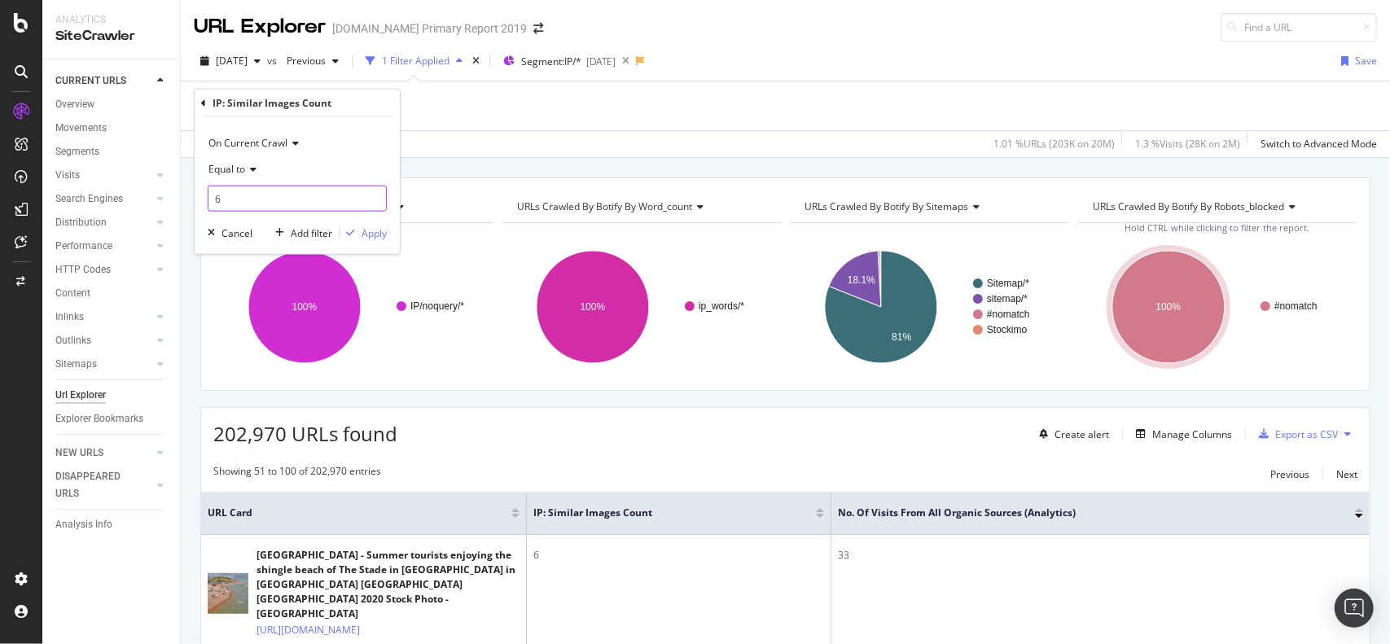
click at [279, 204] on input "6" at bounding box center [297, 199] width 179 height 26
click at [278, 204] on input "6" at bounding box center [297, 199] width 179 height 26
type input "10"
click at [370, 227] on div "Apply" at bounding box center [374, 233] width 25 height 14
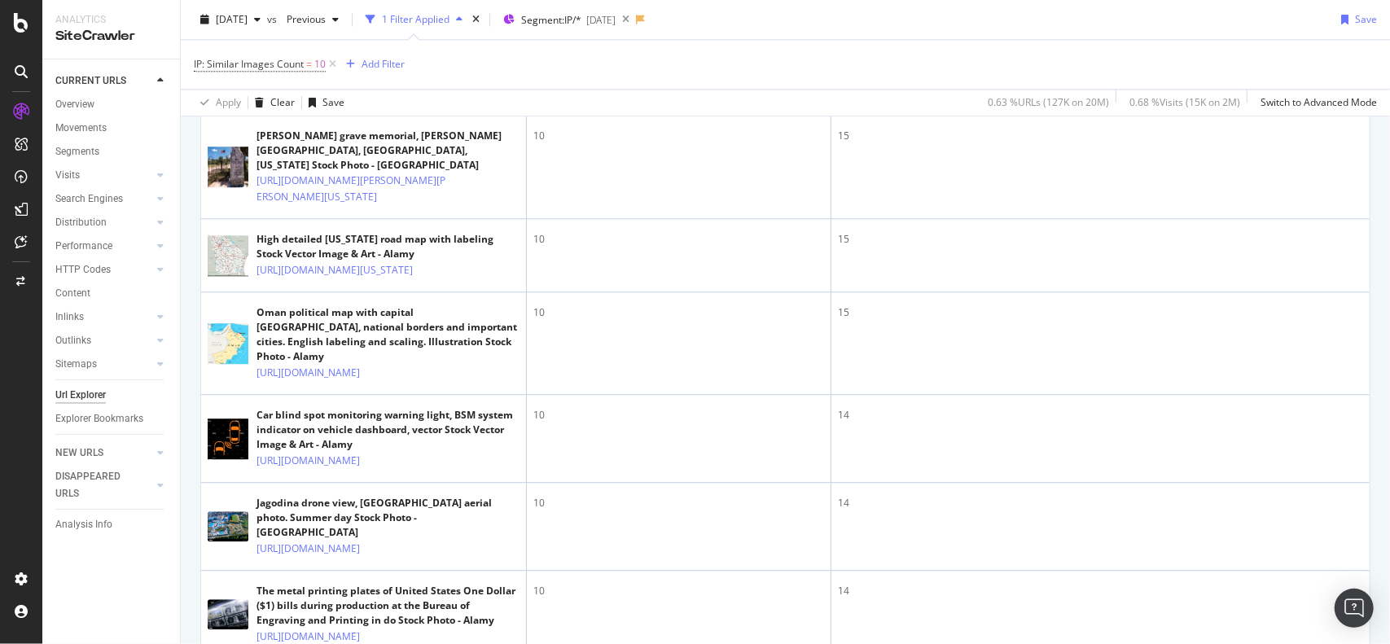
scroll to position [2687, 0]
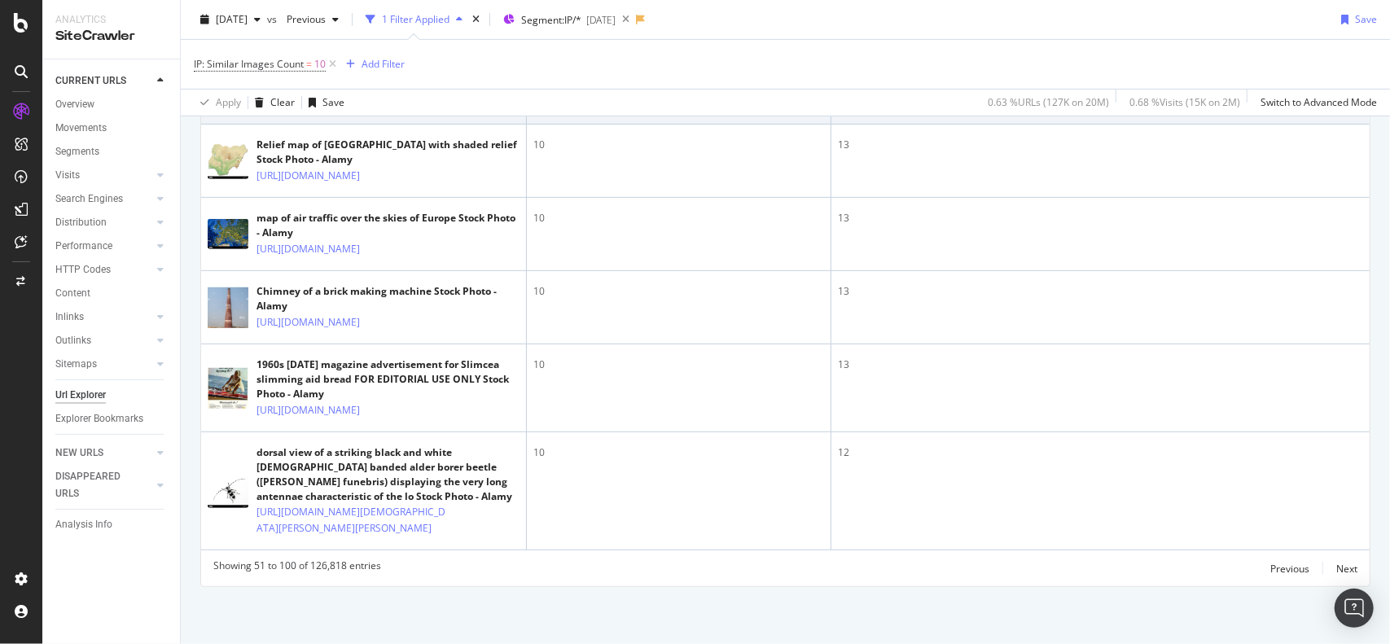
scroll to position [6388, 0]
click at [1336, 568] on div "Next" at bounding box center [1346, 569] width 21 height 14
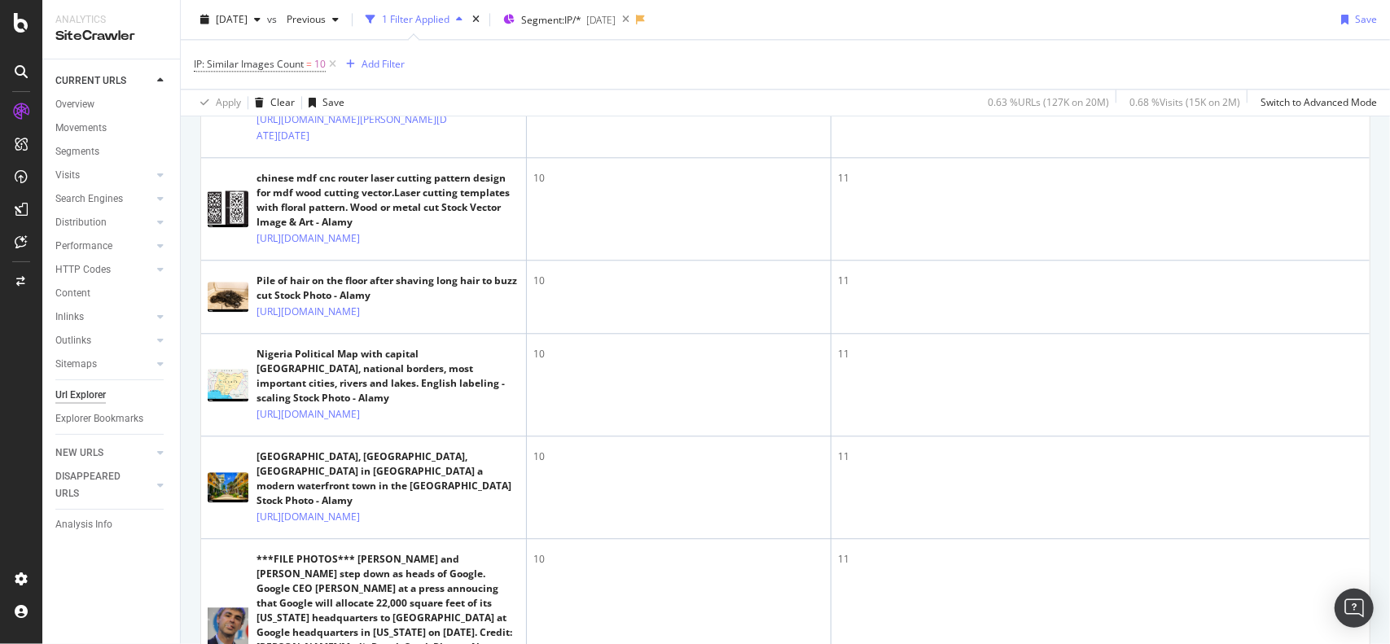
scroll to position [2763, 0]
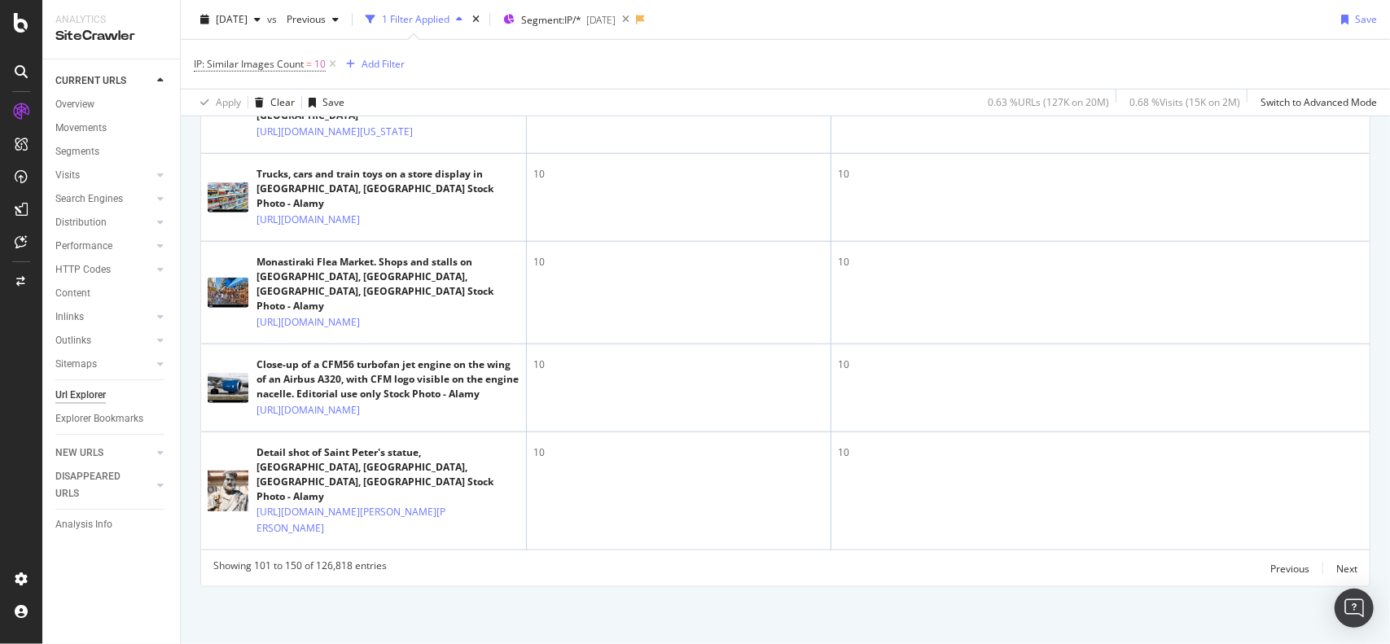
scroll to position [6381, 0]
click at [1336, 576] on div "Next" at bounding box center [1346, 569] width 21 height 14
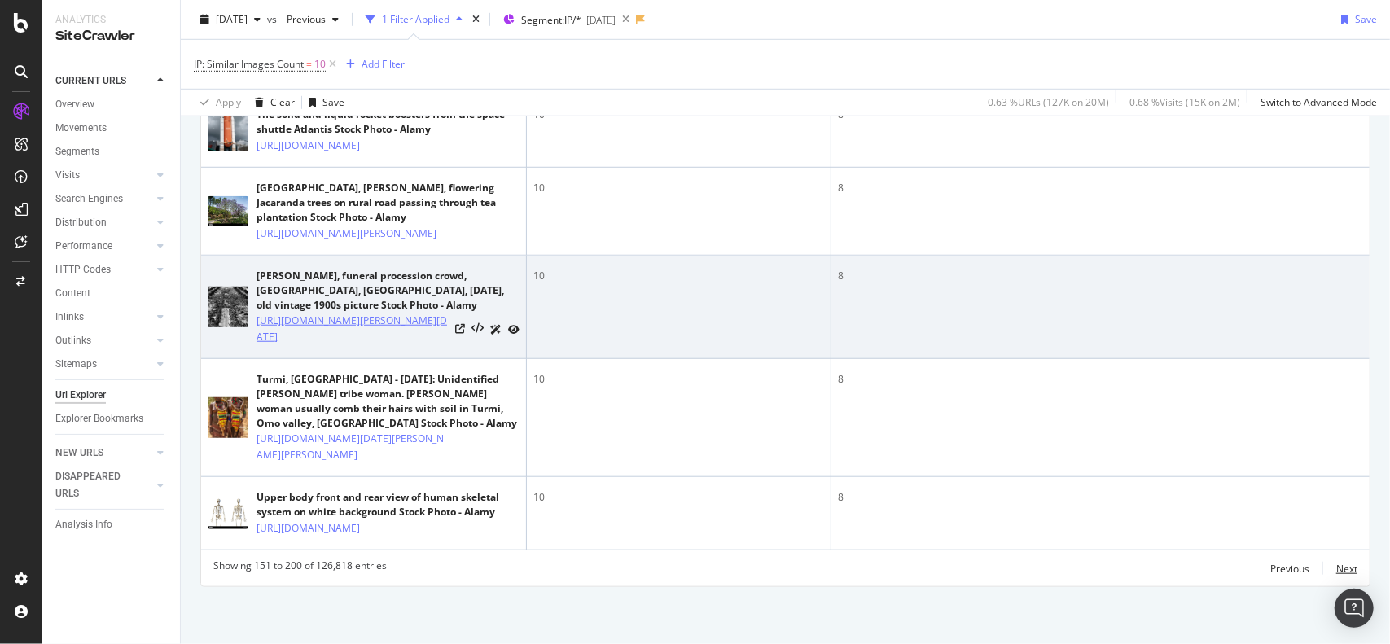
scroll to position [6653, 0]
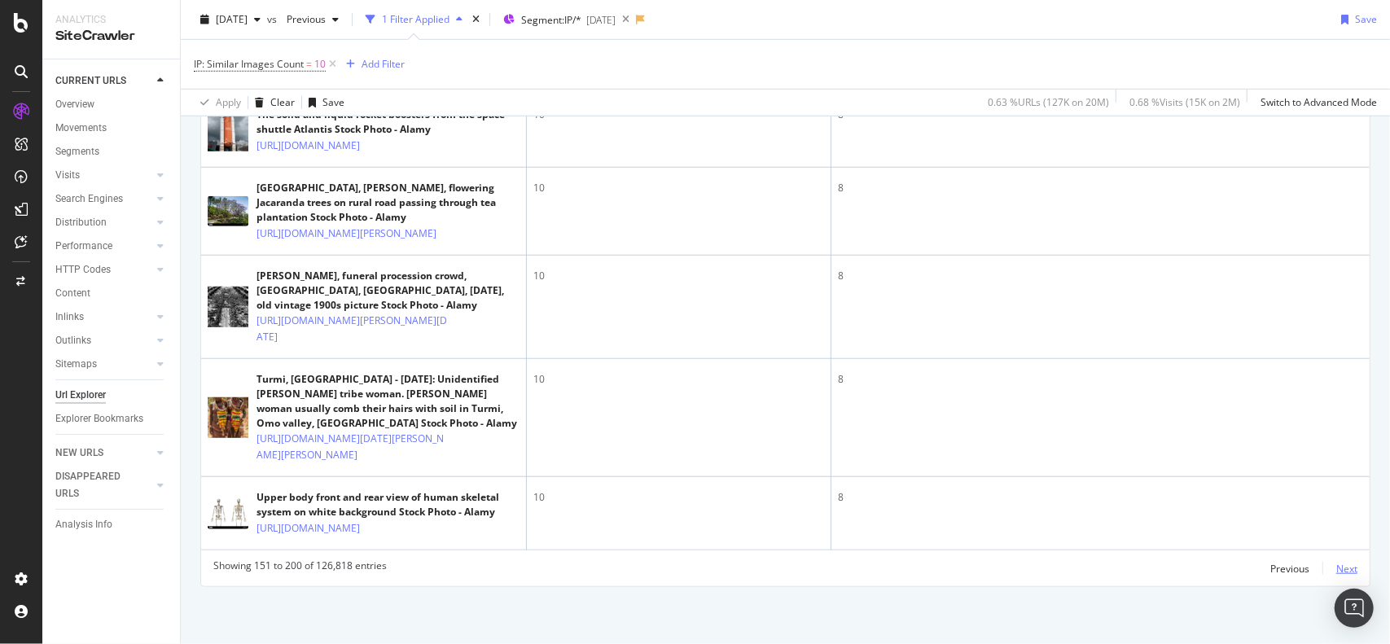
click at [1336, 570] on div "Next" at bounding box center [1346, 569] width 21 height 14
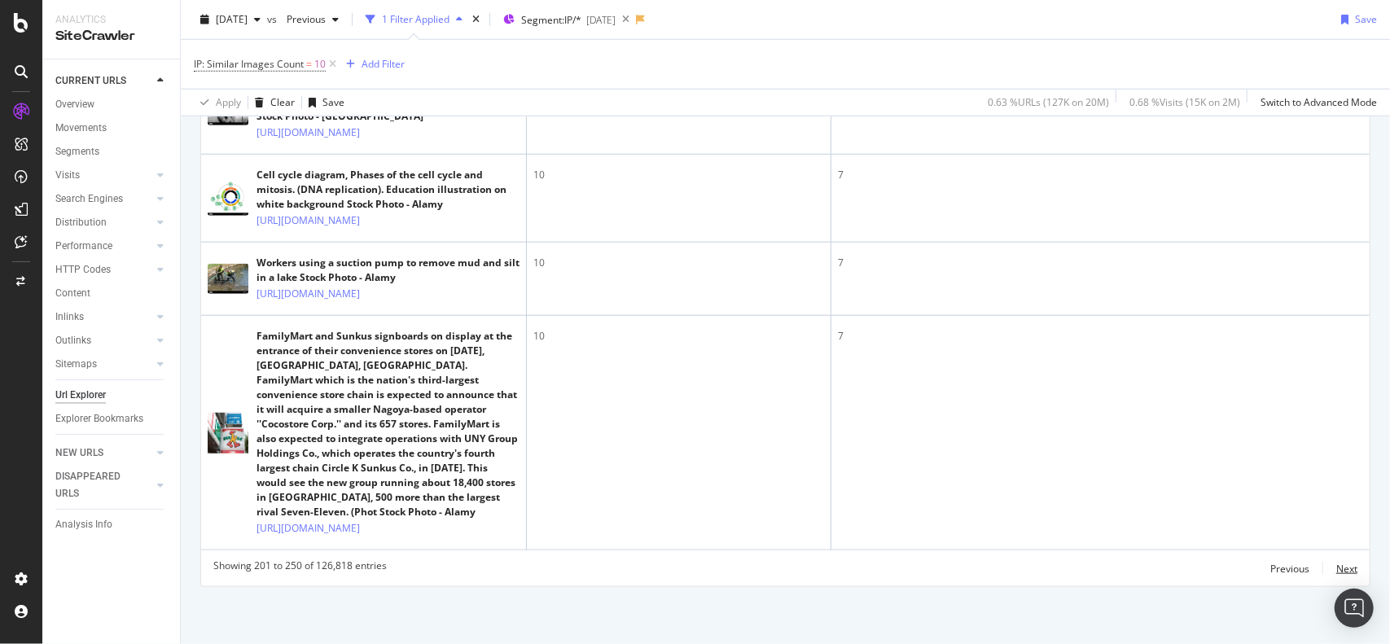
scroll to position [6816, 0]
click at [1344, 568] on div "Next" at bounding box center [1346, 569] width 21 height 14
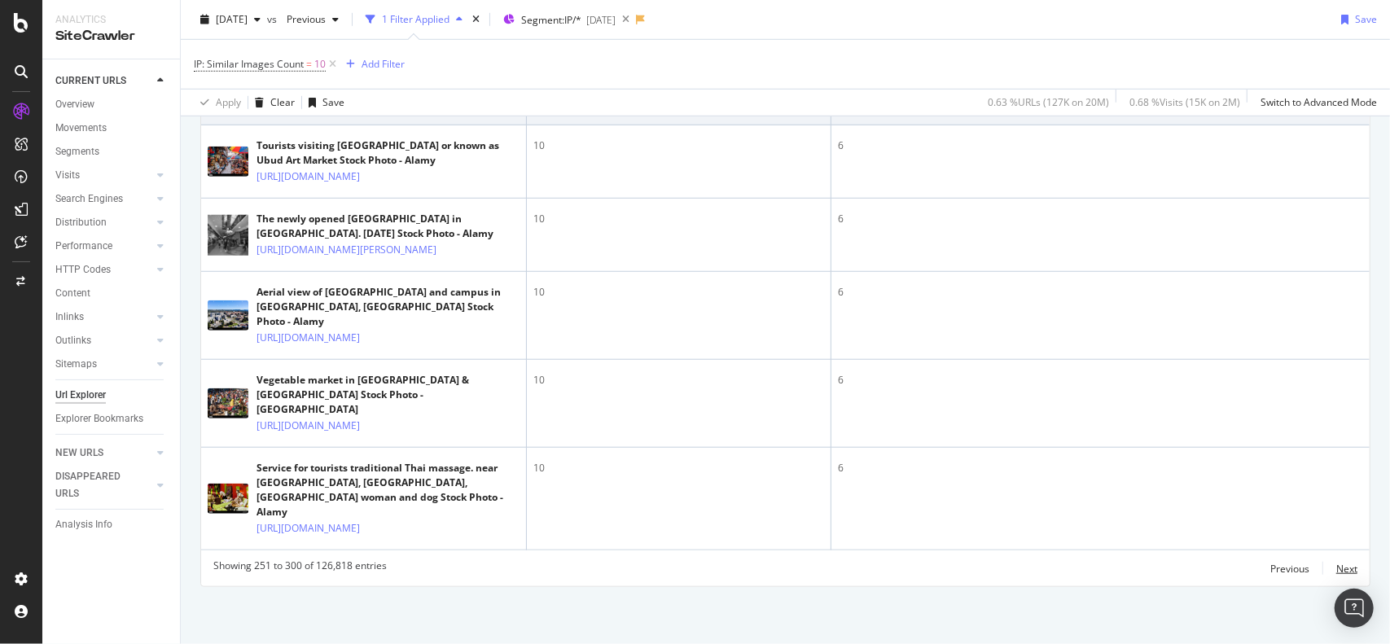
scroll to position [6318, 0]
click at [376, 108] on icon at bounding box center [371, 104] width 10 height 10
click at [1336, 570] on div "Next" at bounding box center [1346, 569] width 21 height 14
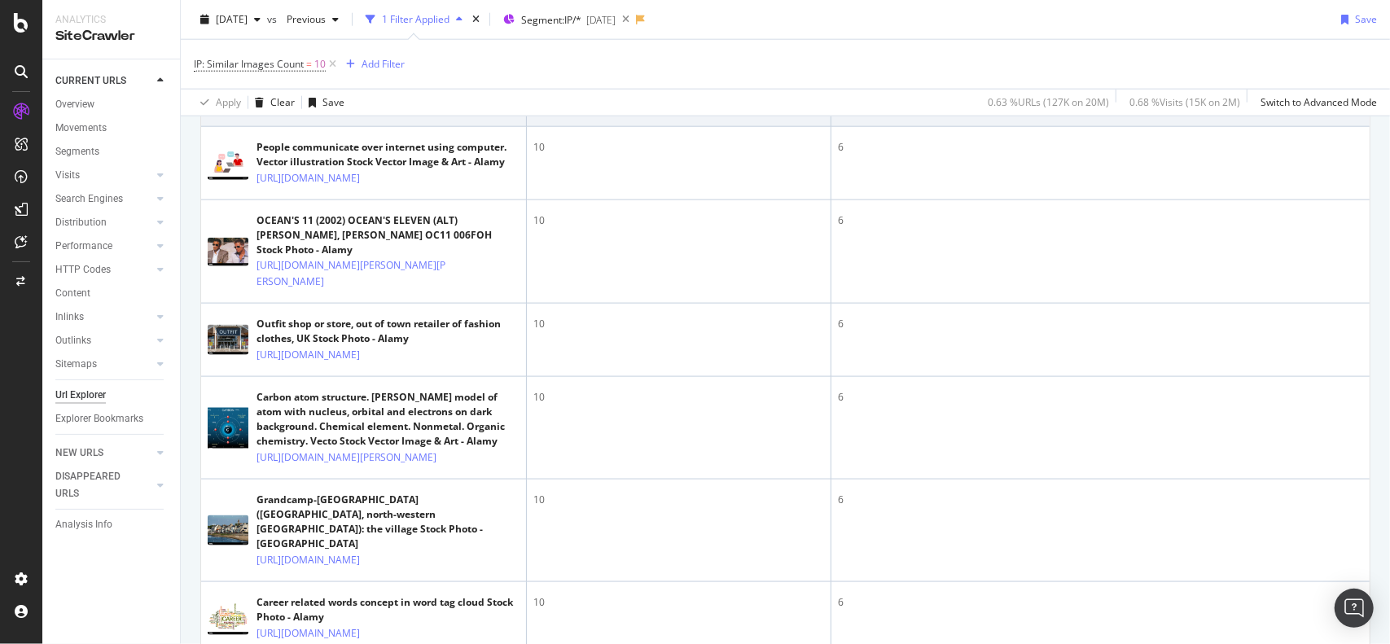
scroll to position [830, 0]
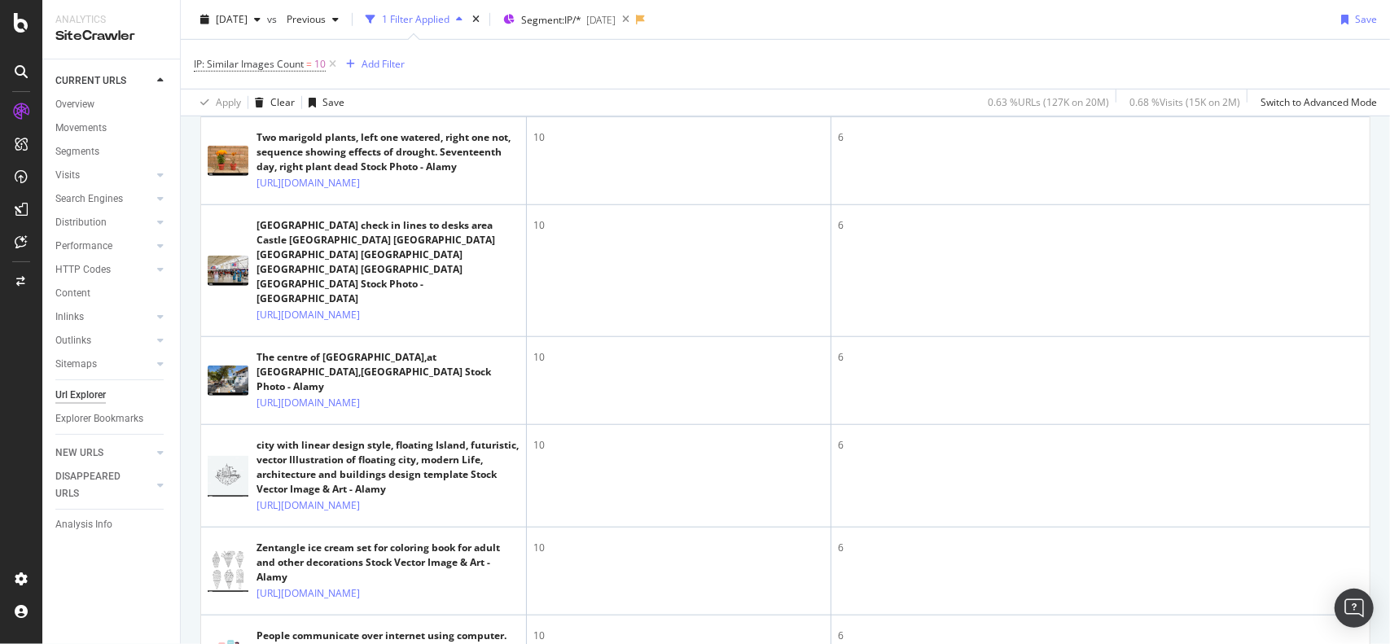
drag, startPoint x: 423, startPoint y: 20, endPoint x: 480, endPoint y: 138, distance: 130.4
click at [542, 175] on div "URL Explorer [DOMAIN_NAME] Primary Report 2019 [DATE] vs Previous 1 Filter Appl…" at bounding box center [785, 322] width 1209 height 644
click at [388, 63] on div "Add Filter" at bounding box center [383, 64] width 43 height 14
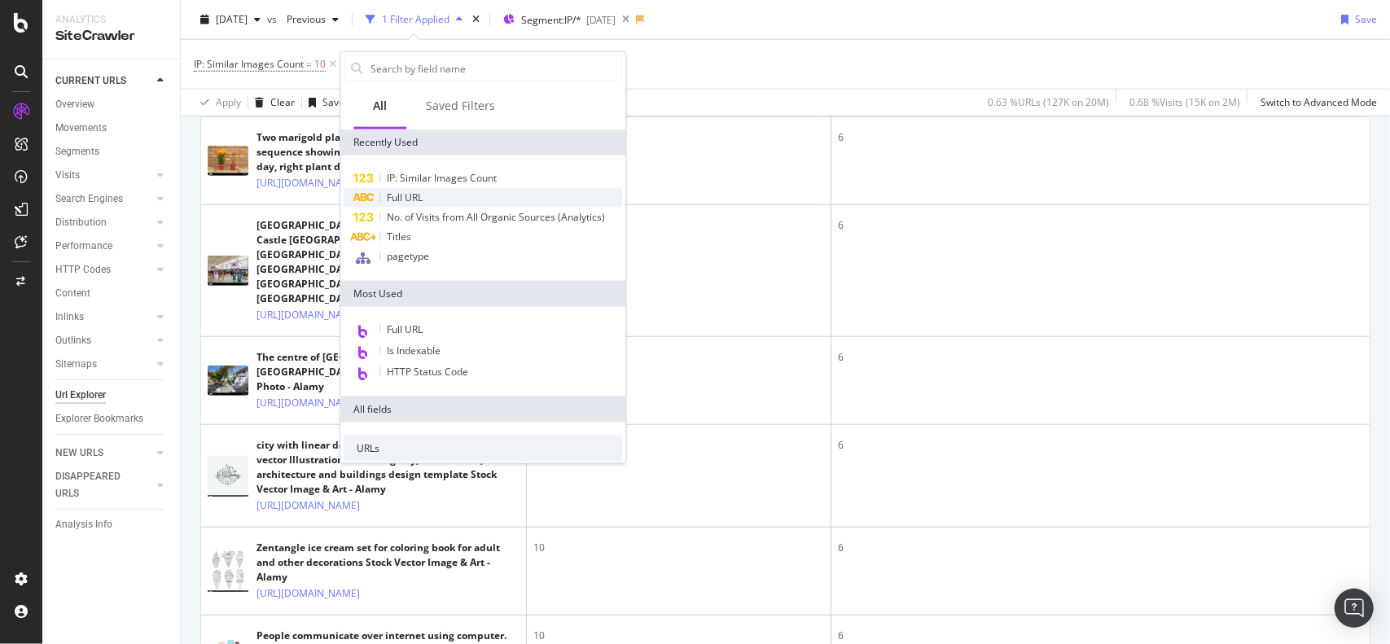
click at [433, 192] on div "Full URL" at bounding box center [483, 198] width 278 height 20
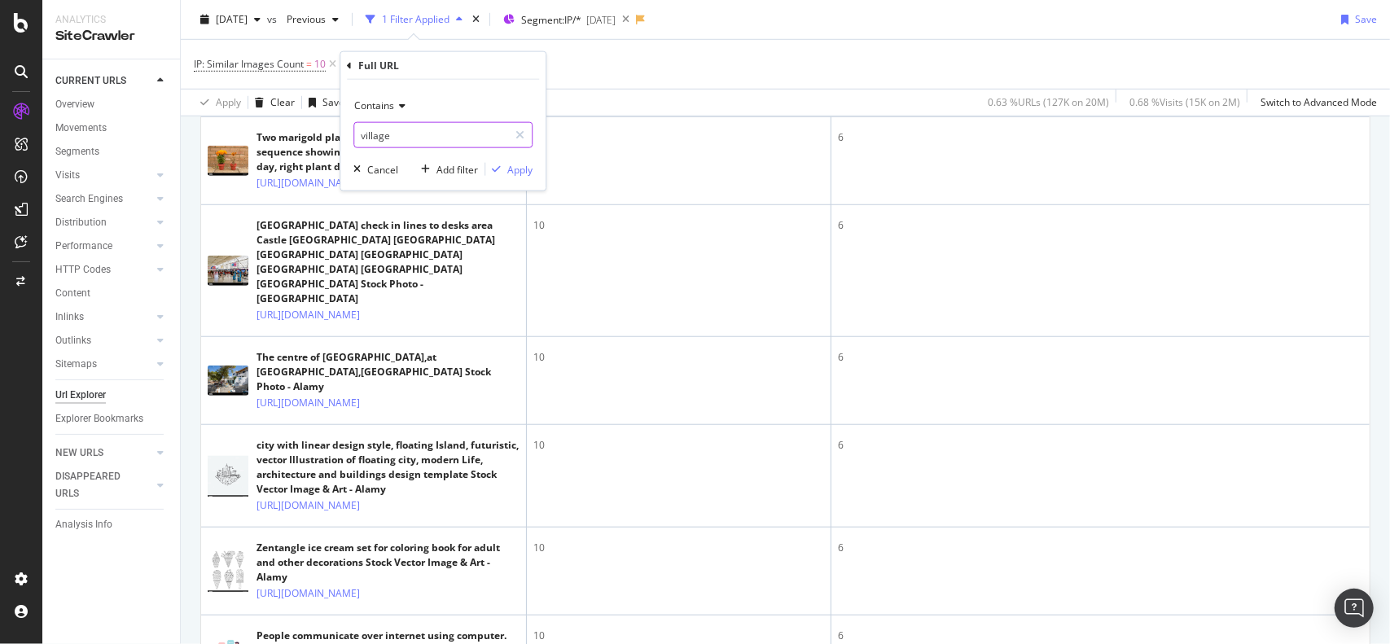
click at [389, 135] on input "village" at bounding box center [431, 135] width 154 height 26
click at [389, 96] on div "Contains" at bounding box center [442, 106] width 179 height 26
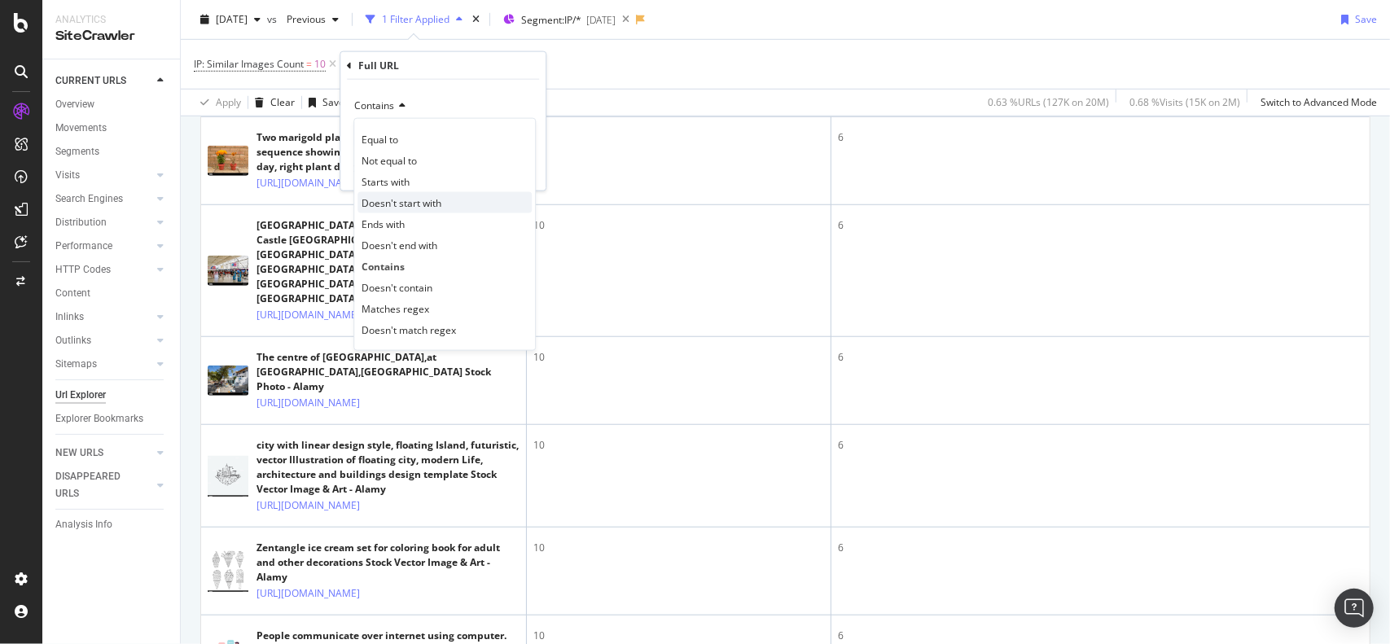
click at [409, 195] on span "Doesn't start with" at bounding box center [402, 202] width 80 height 14
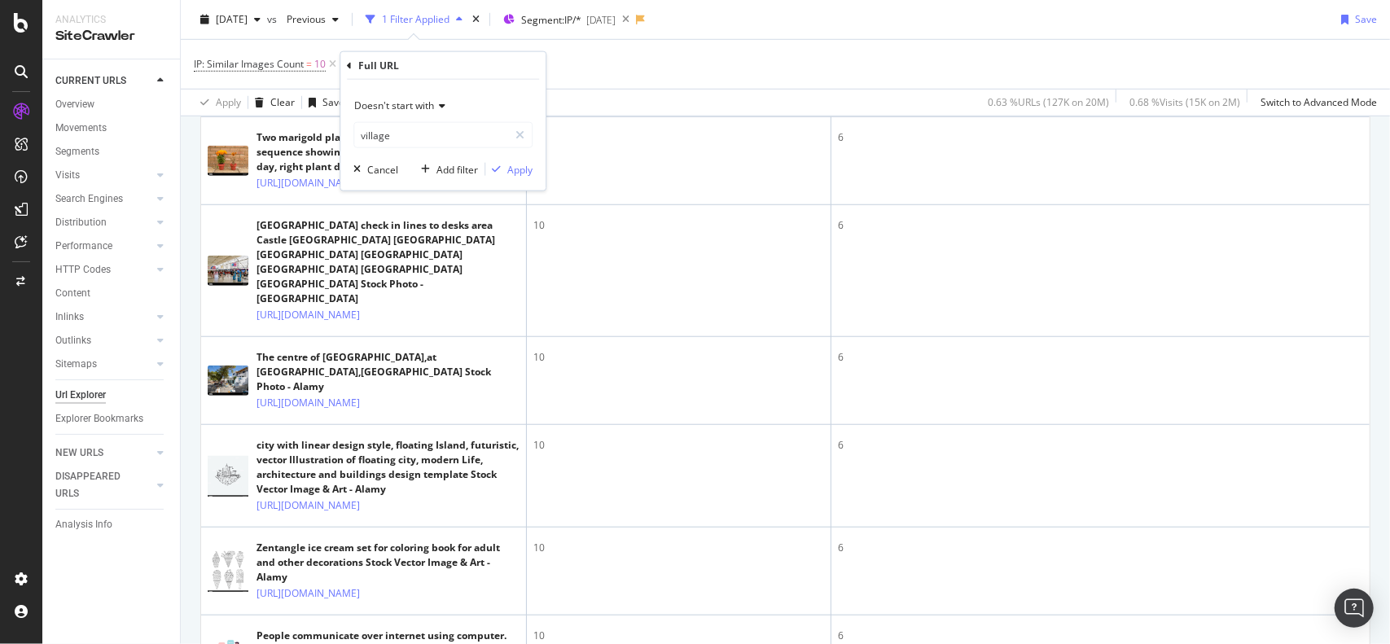
click at [389, 112] on span "Doesn't start with" at bounding box center [394, 106] width 80 height 14
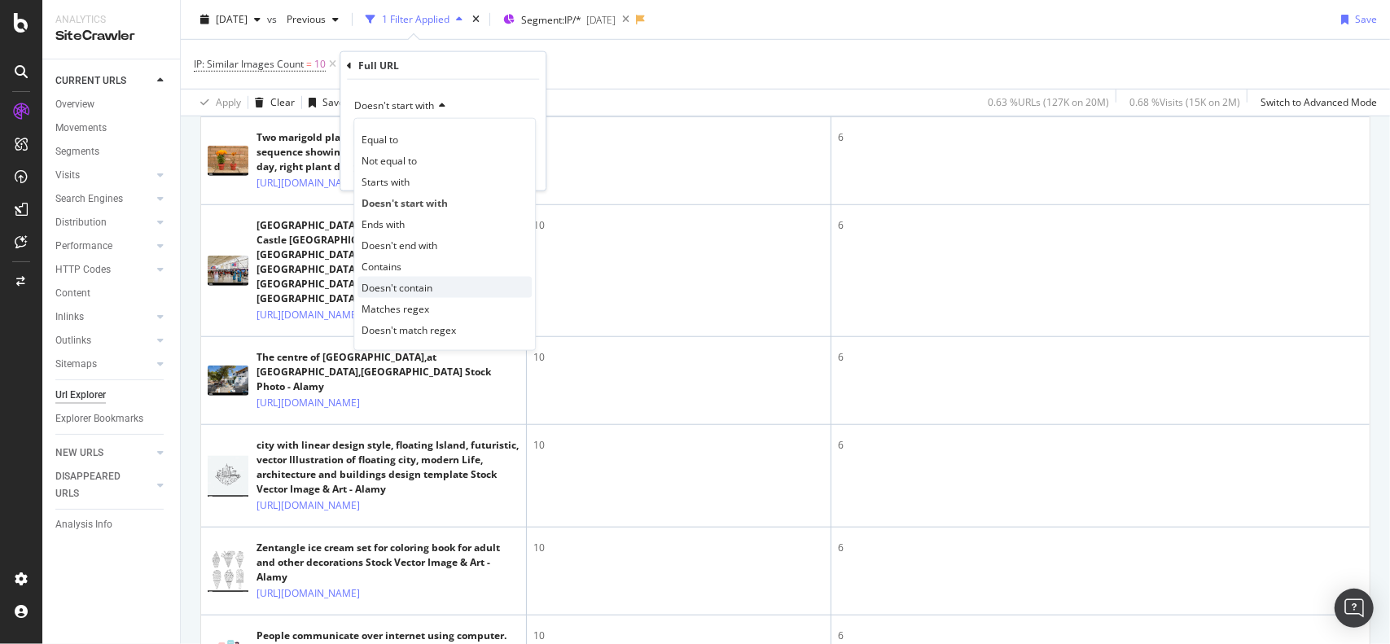
click at [422, 284] on span "Doesn't contain" at bounding box center [397, 287] width 71 height 14
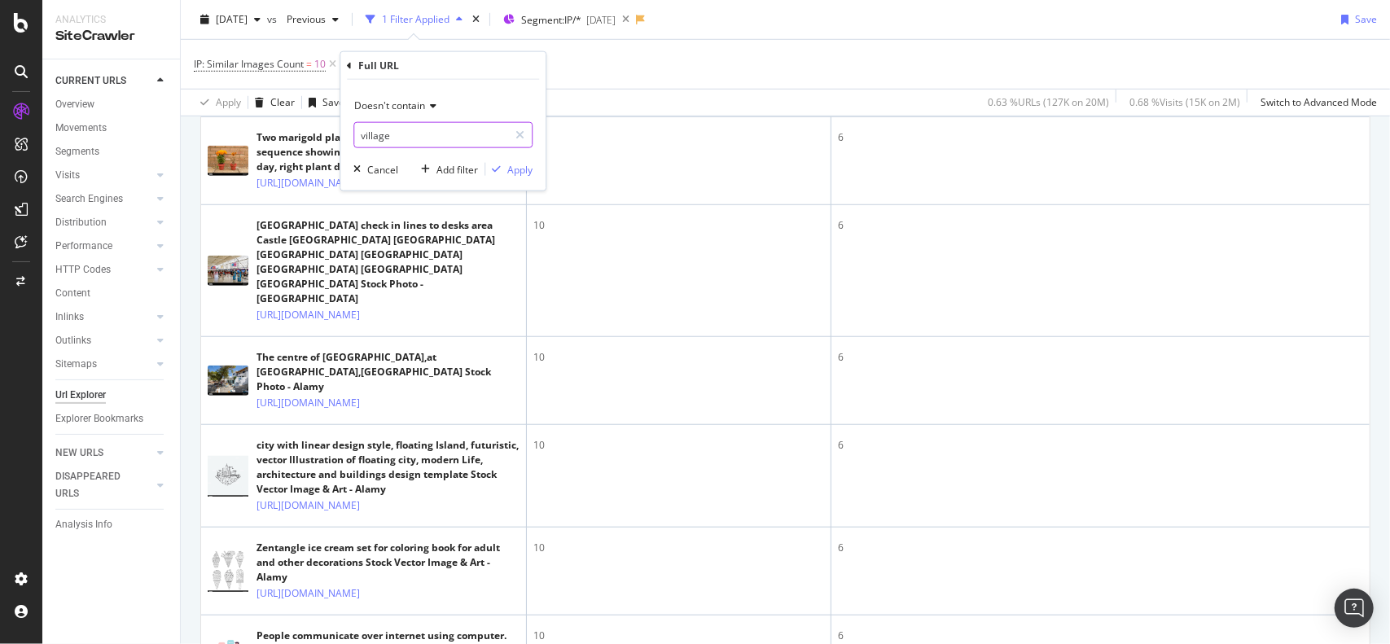
click at [406, 133] on input "village" at bounding box center [431, 135] width 154 height 26
type input "vector"
click at [521, 172] on div "Apply" at bounding box center [519, 169] width 25 height 14
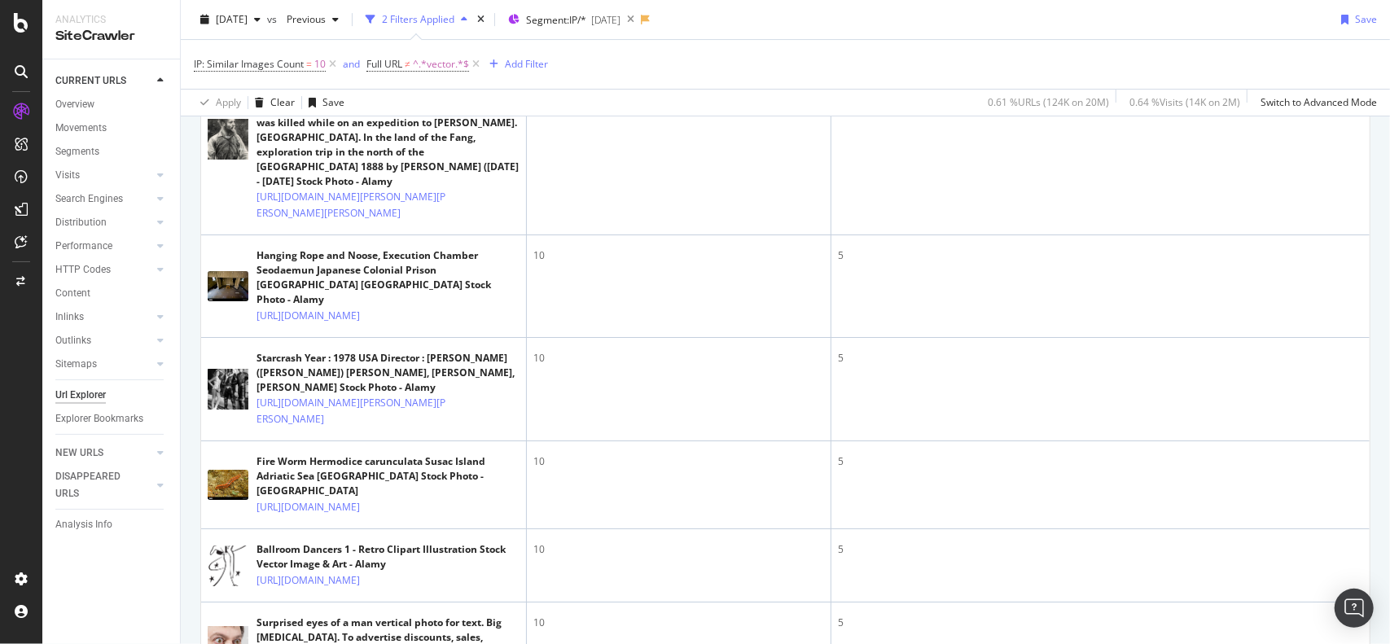
scroll to position [3761, 0]
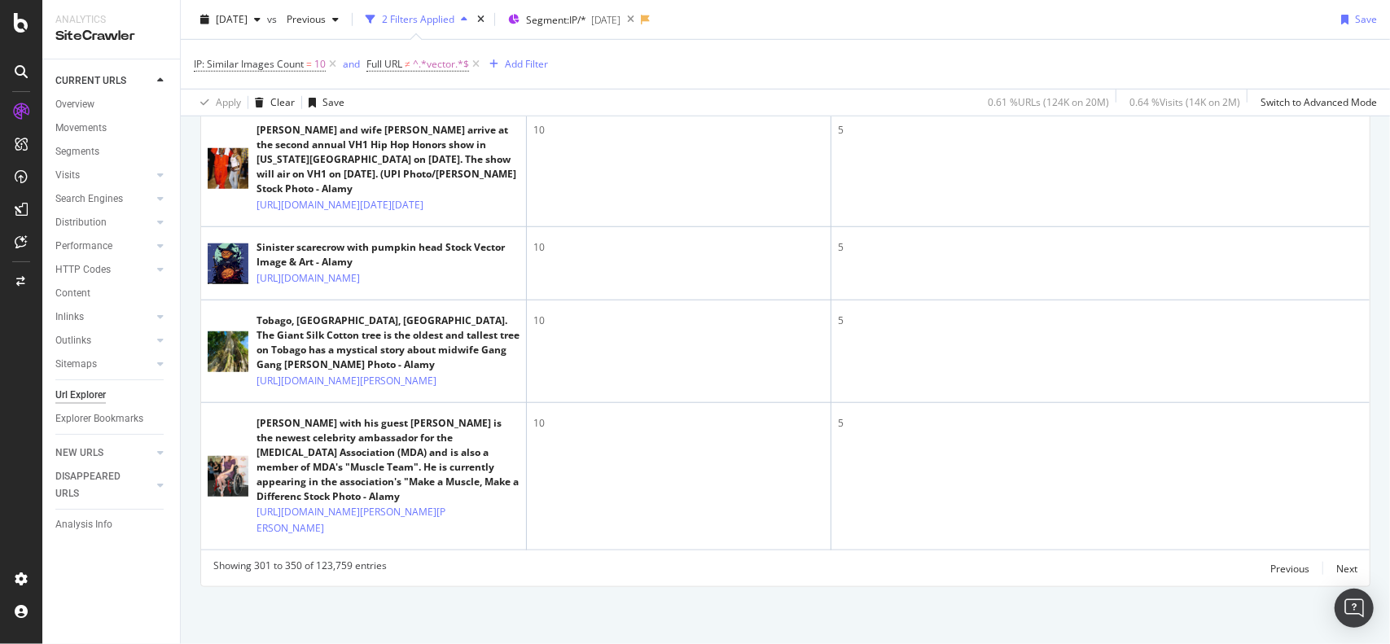
scroll to position [0, 0]
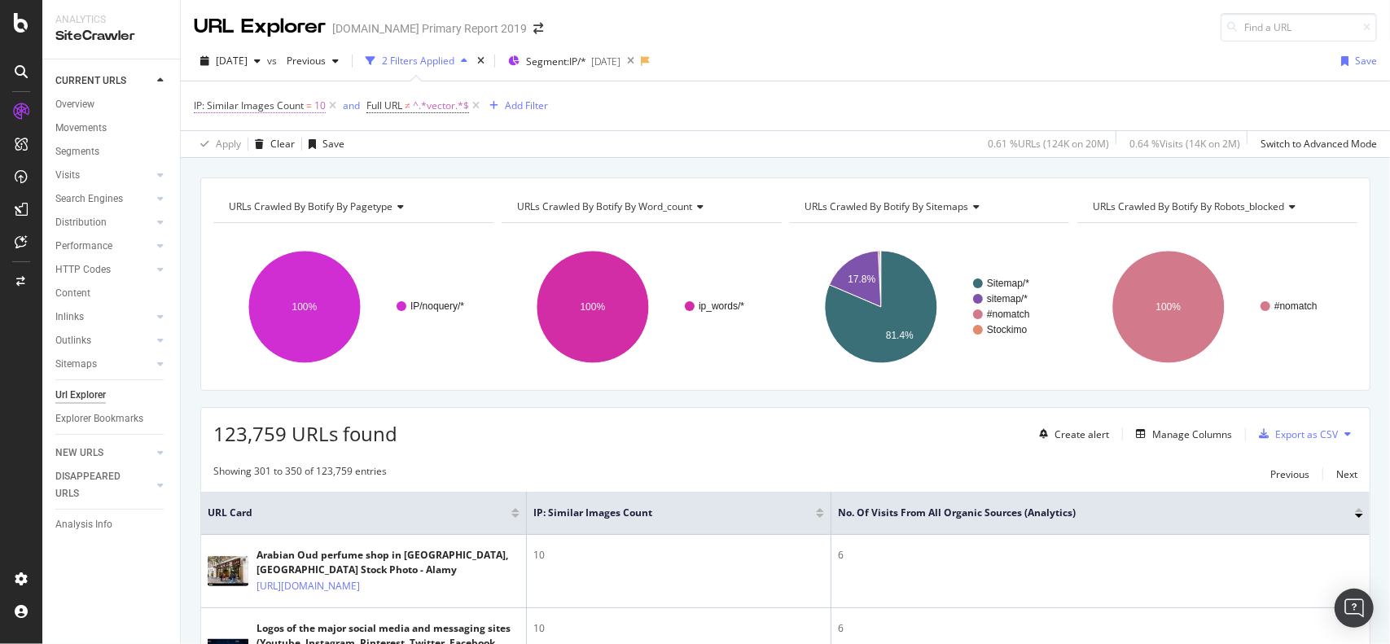
click at [298, 100] on span "IP: Similar Images Count" at bounding box center [249, 106] width 110 height 14
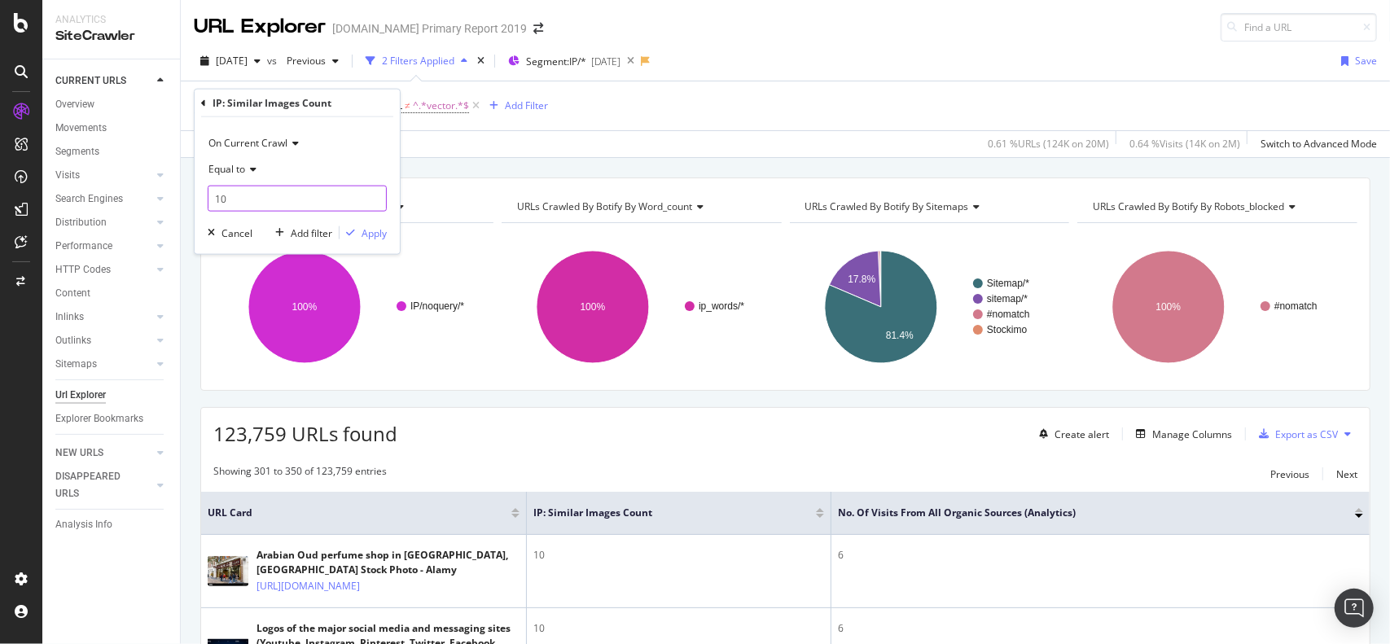
click at [244, 199] on input "10" at bounding box center [297, 199] width 179 height 26
type input "0"
click at [370, 232] on div "Apply" at bounding box center [374, 233] width 25 height 14
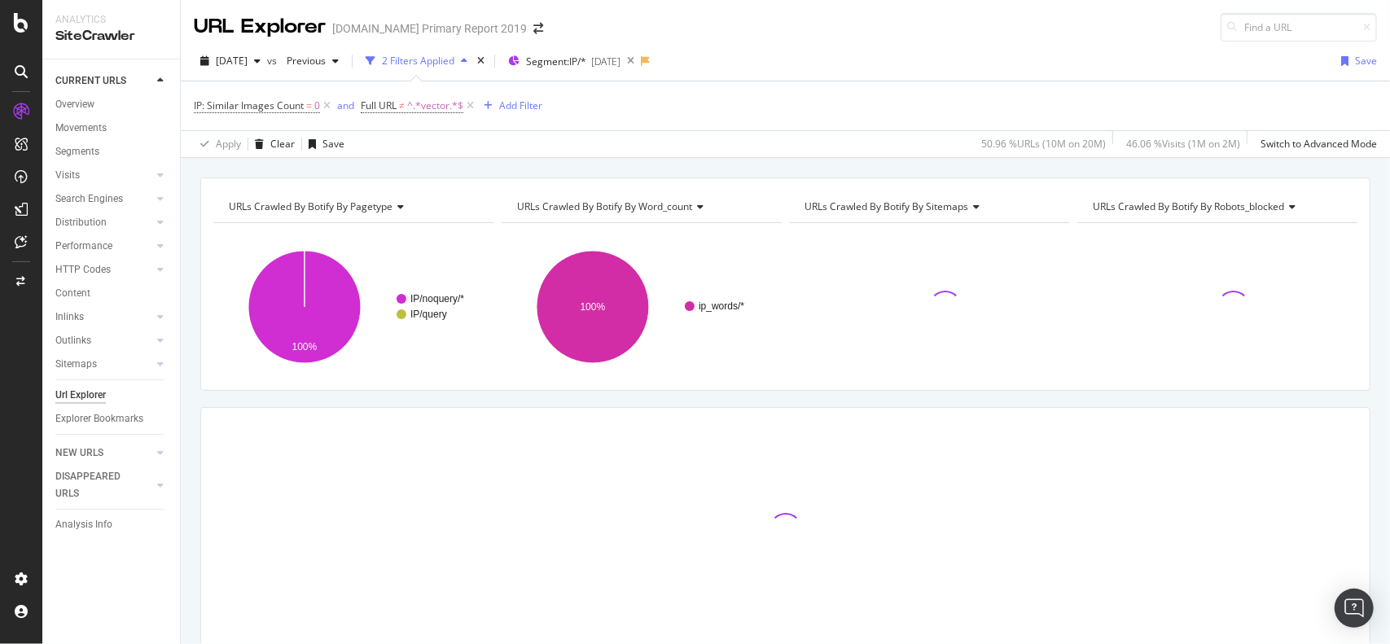
scroll to position [63, 0]
